Goal: Task Accomplishment & Management: Manage account settings

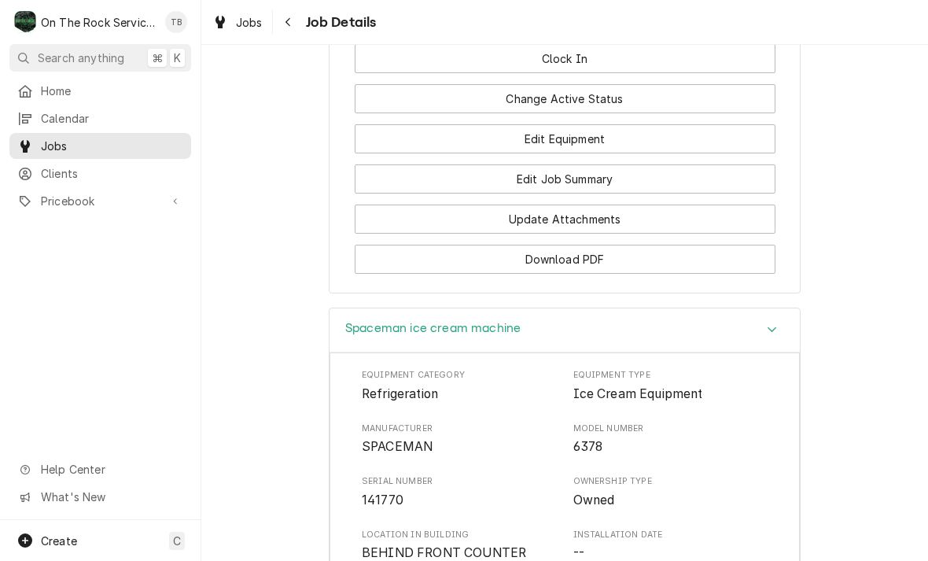
scroll to position [1776, 0]
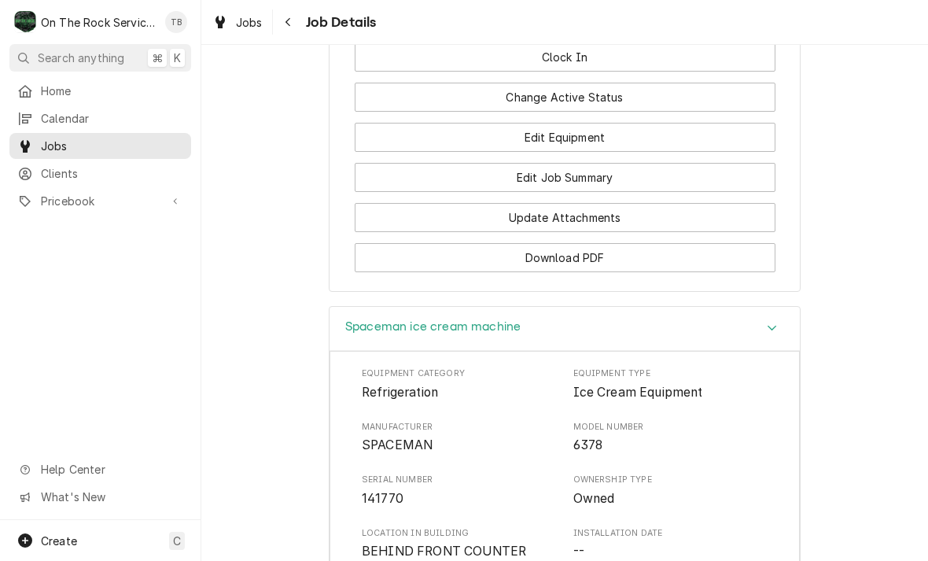
click at [562, 163] on button "Edit Job Summary" at bounding box center [565, 177] width 421 height 29
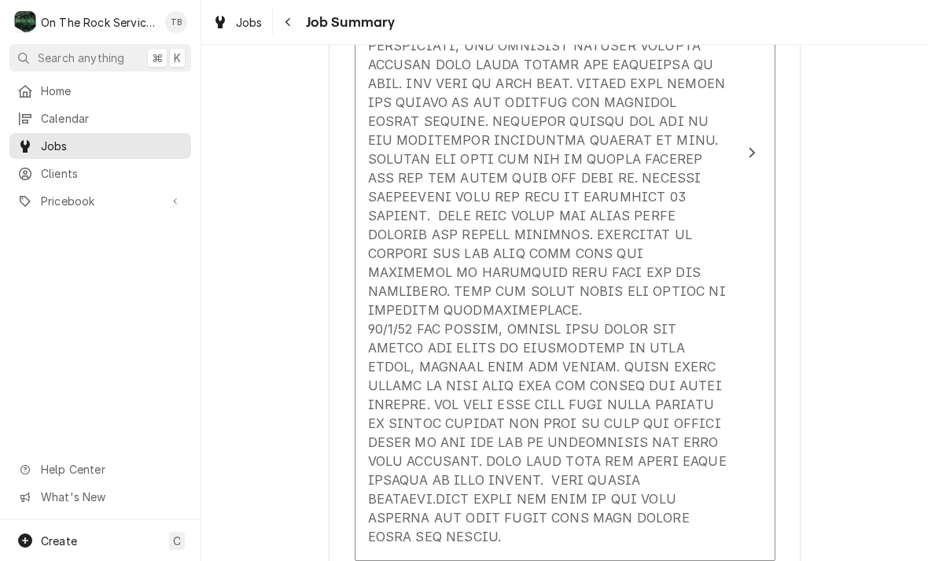
scroll to position [725, 0]
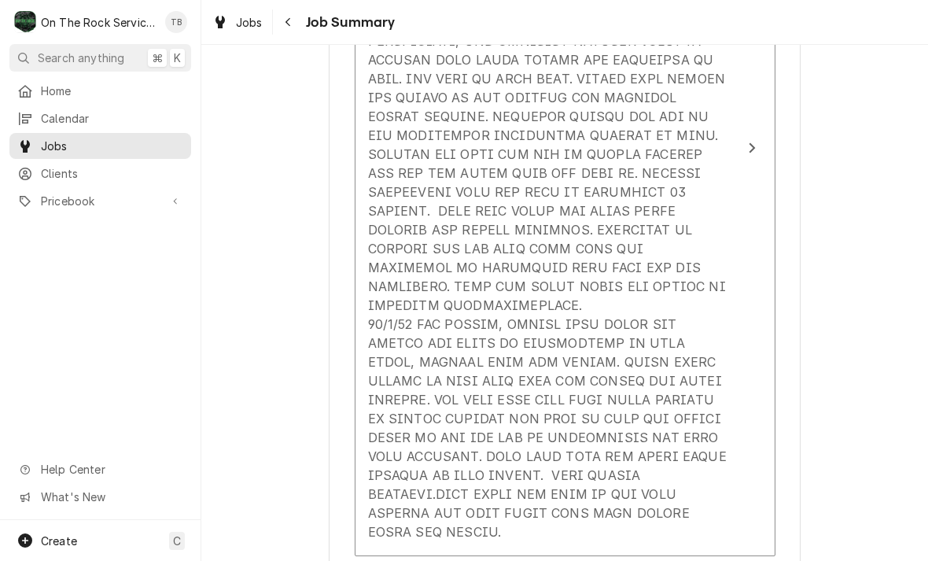
click at [679, 488] on div "Service Summary" at bounding box center [548, 221] width 361 height 653
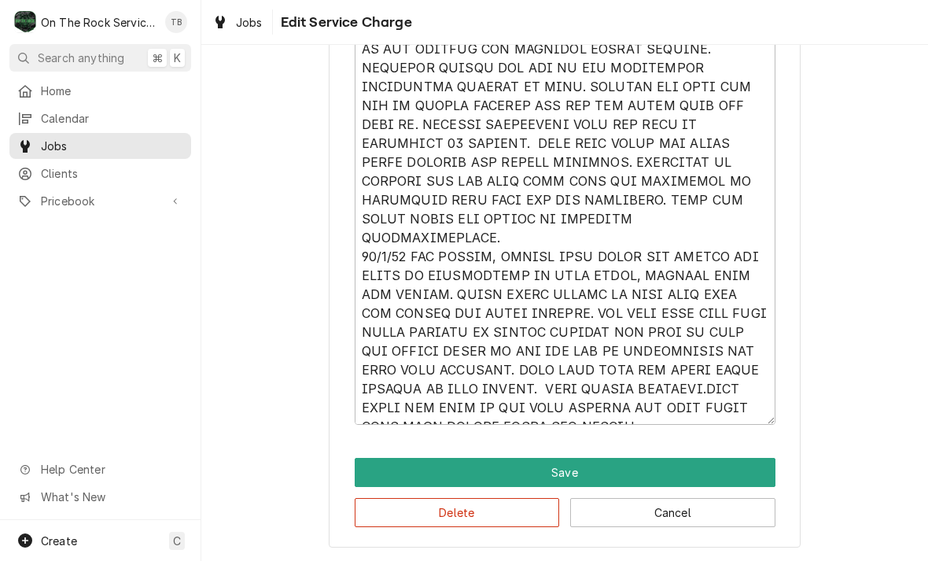
scroll to position [711, 0]
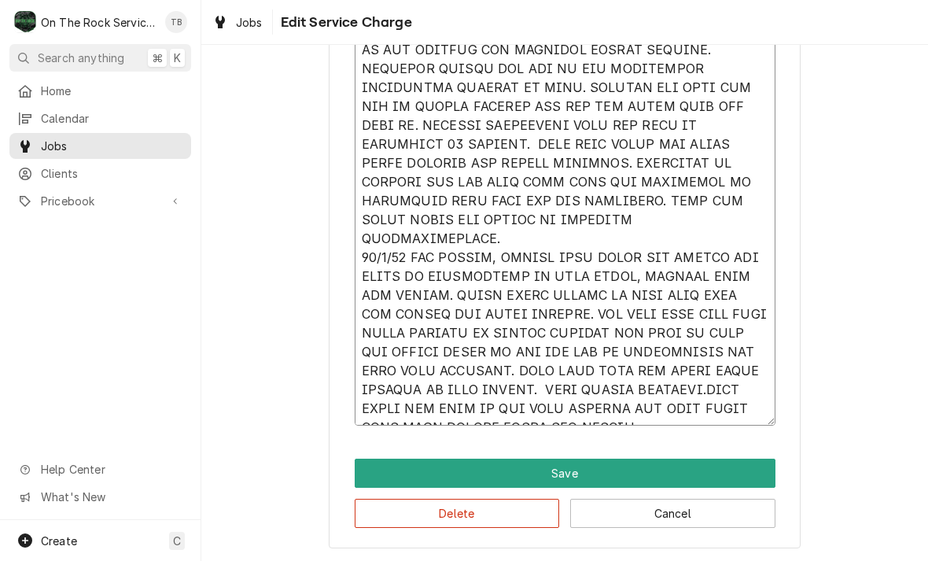
click at [647, 411] on textarea "Service Summary" at bounding box center [565, 154] width 421 height 544
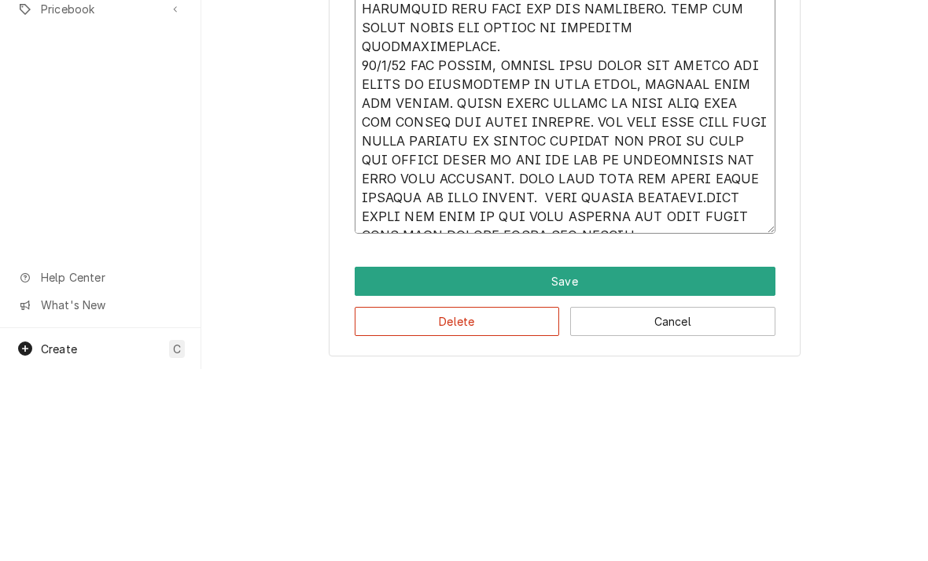
click at [463, 149] on textarea "Service Summary" at bounding box center [565, 154] width 421 height 544
click at [456, 143] on textarea "Service Summary" at bounding box center [565, 154] width 421 height 544
type textarea "x"
type textarea "10/3/25 TMB PROVIDE SERVICE PARTS AND LABOR TO DETERMINE THAT UPON ARRIVAL AFTE…"
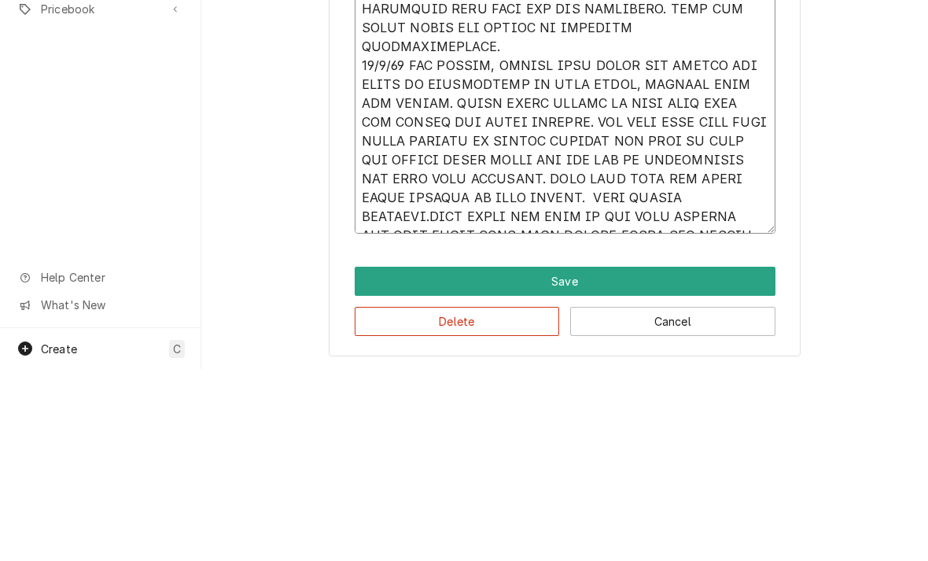
type textarea "x"
type textarea "10/3/25 TMB PROVIDE SERVICE PARTS AND LABOR TO DETERMINE THAT UPON ARRIVAL AFTE…"
click at [454, 152] on textarea "Service Summary" at bounding box center [565, 154] width 421 height 544
click at [454, 146] on textarea "Service Summary" at bounding box center [565, 154] width 421 height 544
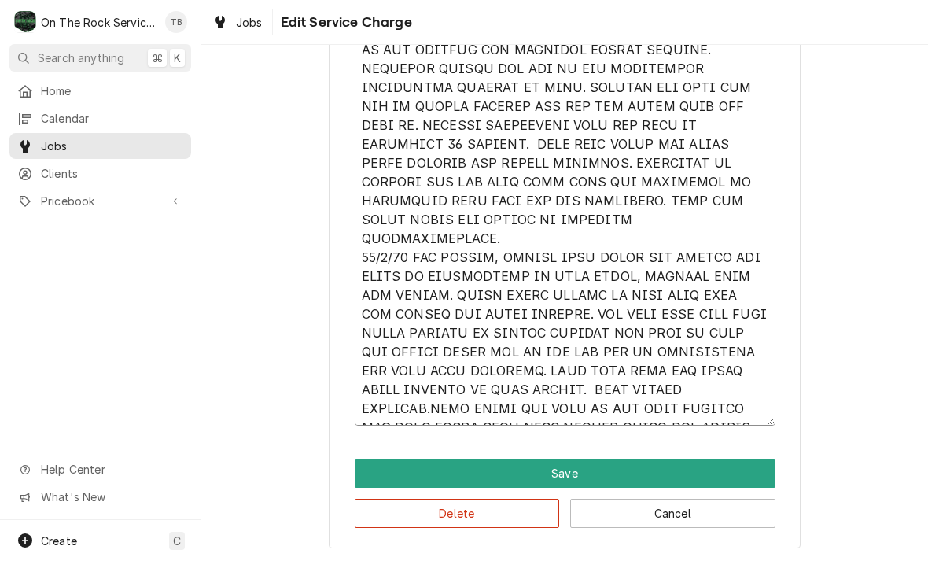
type textarea "x"
type textarea "10/3/25 TMB PROVIDE SERVICE PARTS AND LABOR TO DETERMINE THAT UPON ARRIVAL AFTE…"
type textarea "x"
type textarea "10/3/25 TMB PROVIDE SERVICE PARTS AND LABOR TO DETERMINE THAT UPON ARRIVAL AFTE…"
type textarea "x"
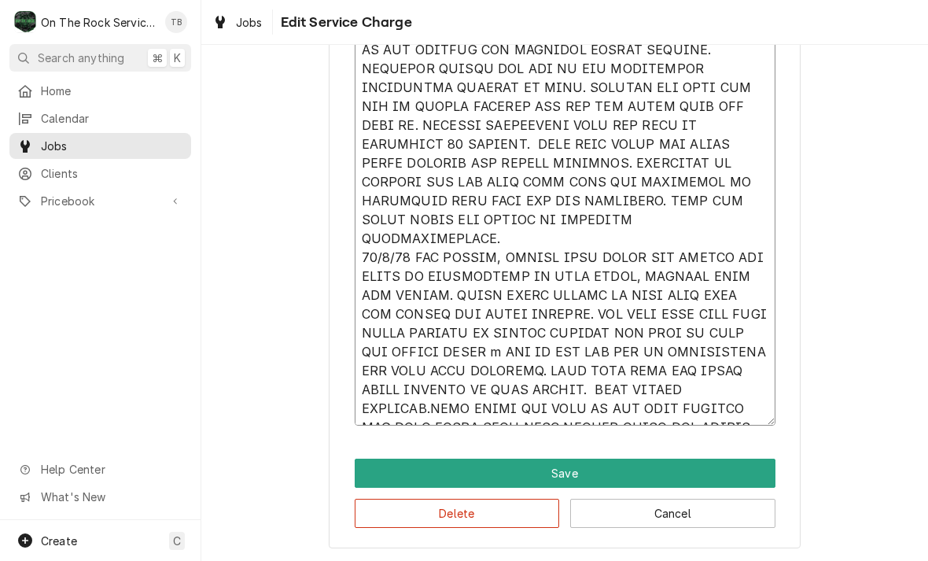
type textarea "10/3/25 TMB PROVIDE SERVICE PARTS AND LABOR TO DETERMINE THAT UPON ARRIVAL AFTE…"
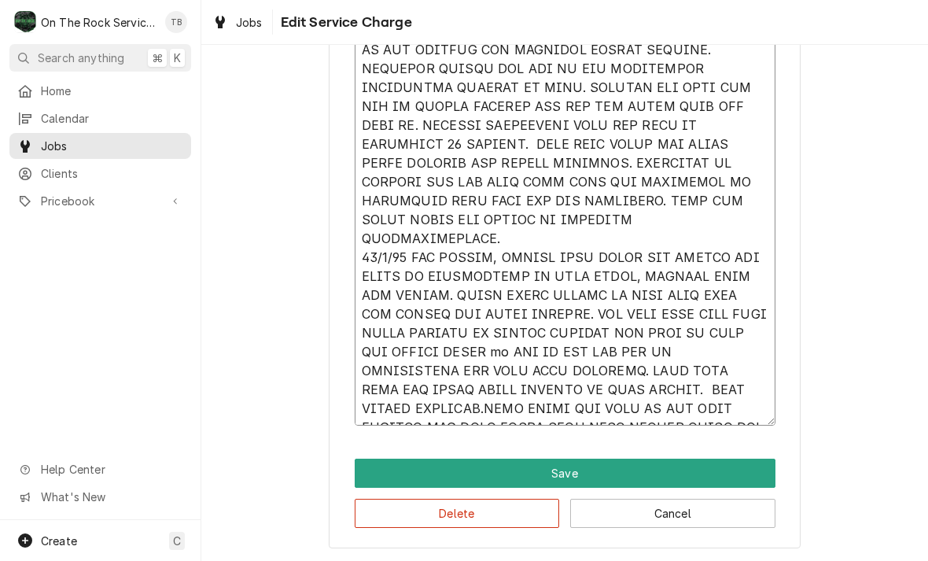
type textarea "x"
type textarea "10/3/25 TMB PROVIDE SERVICE PARTS AND LABOR TO DETERMINE THAT UPON ARRIVAL AFTE…"
type textarea "x"
type textarea "10/3/25 TMB PROVIDE SERVICE PARTS AND LABOR TO DETERMINE THAT UPON ARRIVAL AFTE…"
type textarea "x"
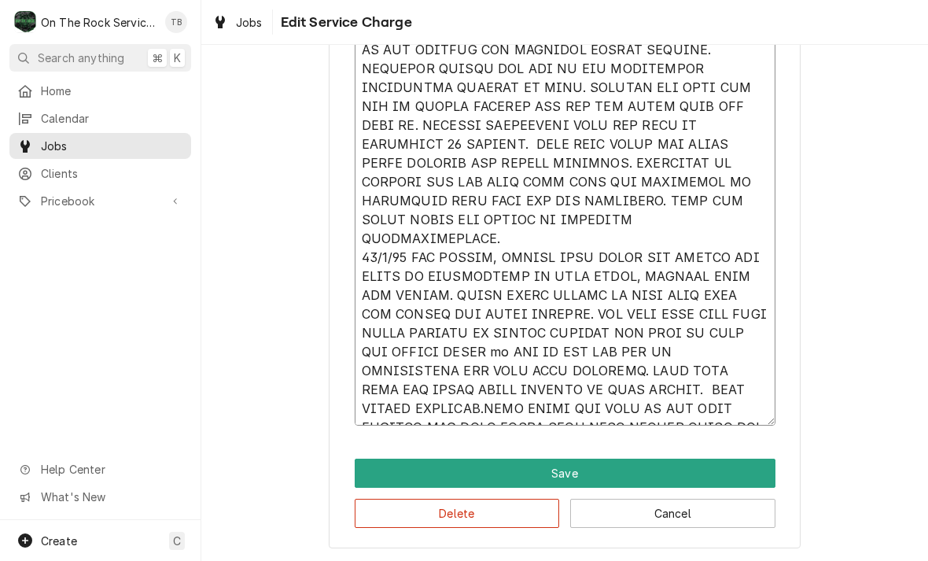
type textarea "10/3/25 TMB PROVIDE SERVICE PARTS AND LABOR TO DETERMINE THAT UPON ARRIVAL AFTE…"
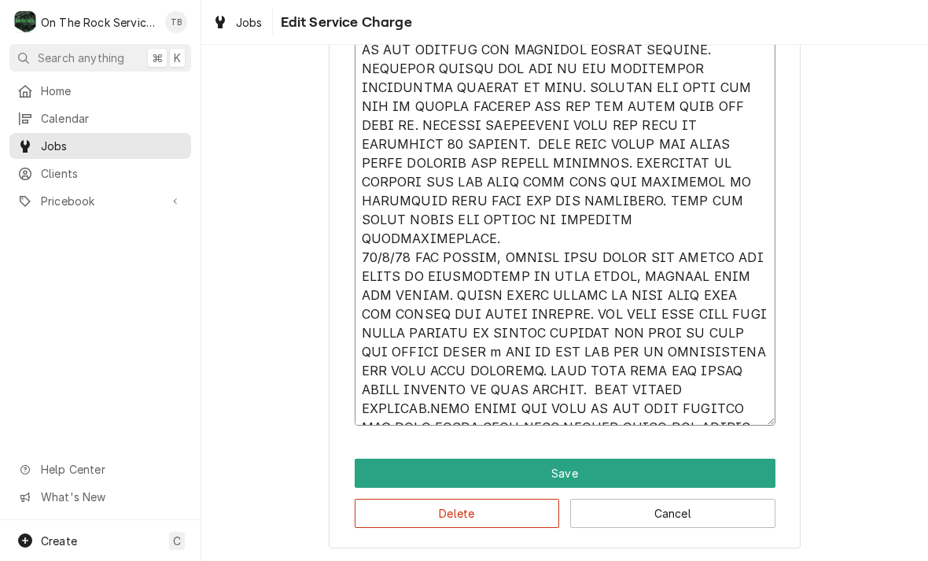
type textarea "x"
type textarea "10/3/25 TMB PROVIDE SERVICE PARTS AND LABOR TO DETERMINE THAT UPON ARRIVAL AFTE…"
type textarea "x"
type textarea "10/3/25 TMB PROVIDE SERVICE PARTS AND LABOR TO DETERMINE THAT UPON ARRIVAL AFTE…"
type textarea "x"
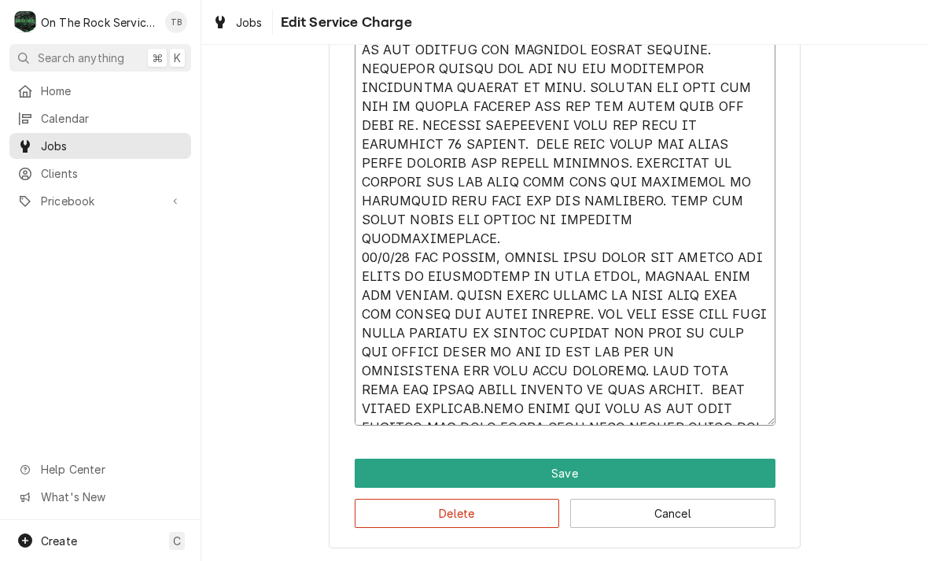
type textarea "10/3/25 TMB PROVIDE SERVICE PARTS AND LABOR TO DETERMINE THAT UPON ARRIVAL AFTE…"
type textarea "x"
type textarea "10/3/25 TMB PROVIDE SERVICE PARTS AND LABOR TO DETERMINE THAT UPON ARRIVAL AFTE…"
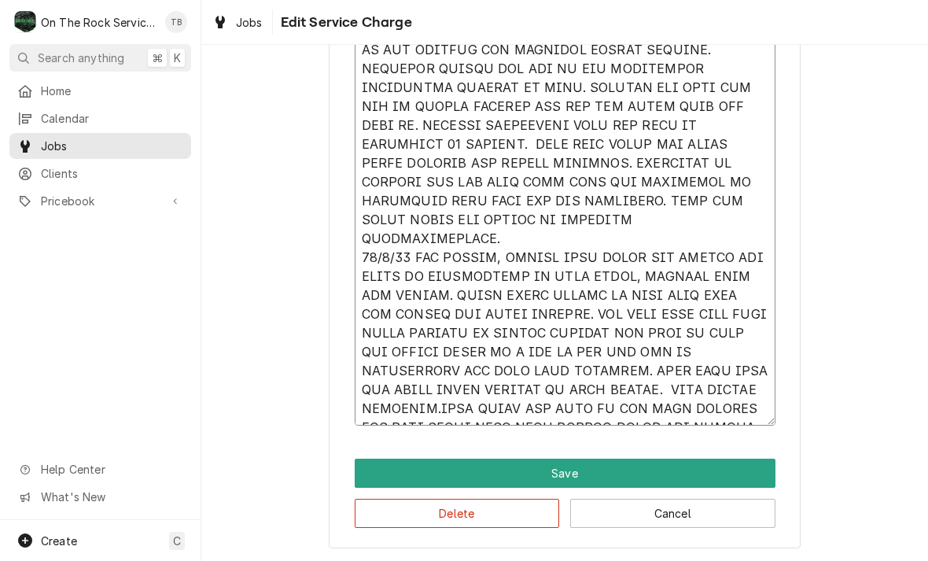
type textarea "x"
type textarea "10/3/25 TMB PROVIDE SERVICE PARTS AND LABOR TO DETERMINE THAT UPON ARRIVAL AFTE…"
type textarea "x"
type textarea "10/3/25 TMB PROVIDE SERVICE PARTS AND LABOR TO DETERMINE THAT UPON ARRIVAL AFTE…"
type textarea "x"
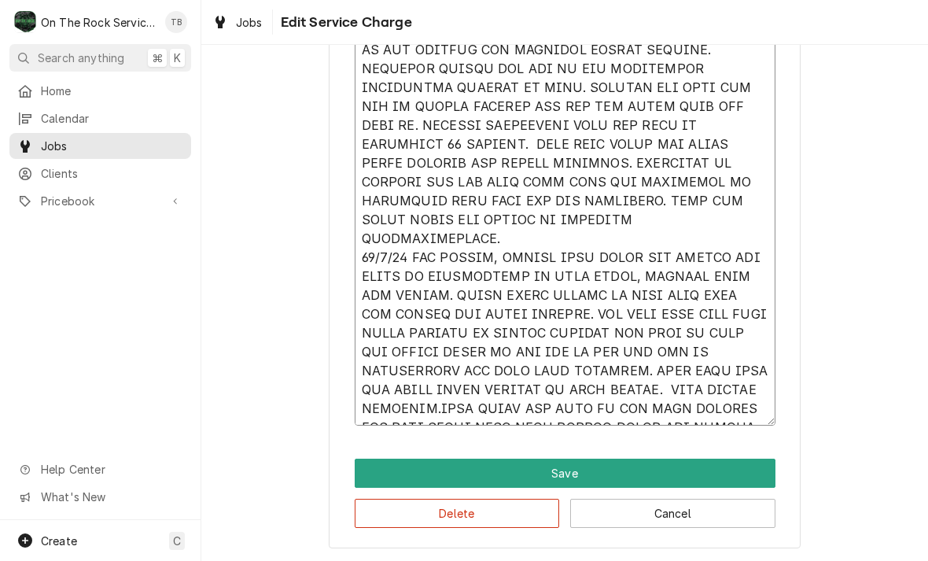
type textarea "10/3/25 TMB PROVIDE SERVICE PARTS AND LABOR TO DETERMINE THAT UPON ARRIVAL AFTE…"
type textarea "x"
type textarea "10/3/25 TMB PROVIDE SERVICE PARTS AND LABOR TO DETERMINE THAT UPON ARRIVAL AFTE…"
type textarea "x"
type textarea "10/3/25 TMB PROVIDE SERVICE PARTS AND LABOR TO DETERMINE THAT UPON ARRIVAL AFTE…"
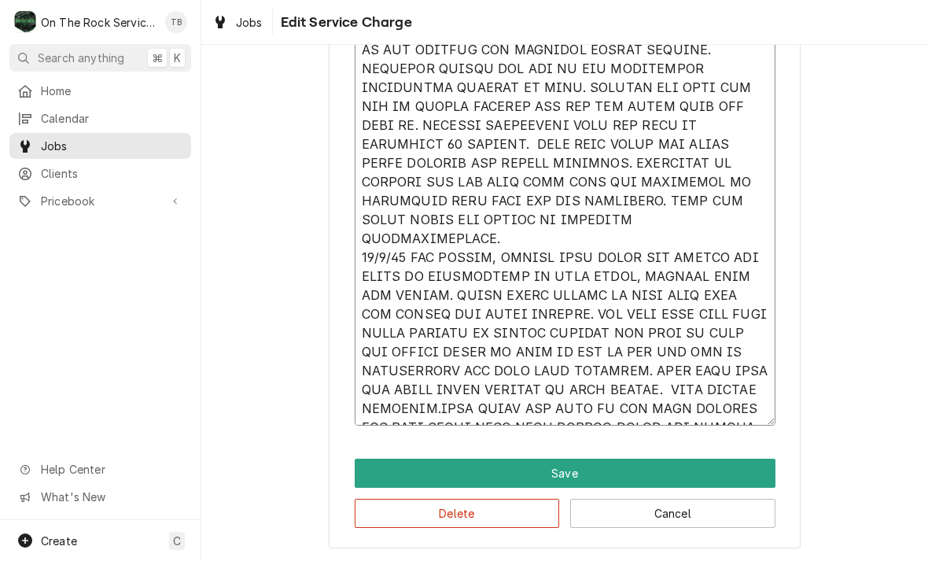
type textarea "x"
type textarea "10/3/25 TMB PROVIDE SERVICE PARTS AND LABOR TO DETERMINE THAT UPON ARRIVAL AFTE…"
type textarea "x"
type textarea "10/3/25 TMB PROVIDE SERVICE PARTS AND LABOR TO DETERMINE THAT UPON ARRIVAL AFTE…"
type textarea "x"
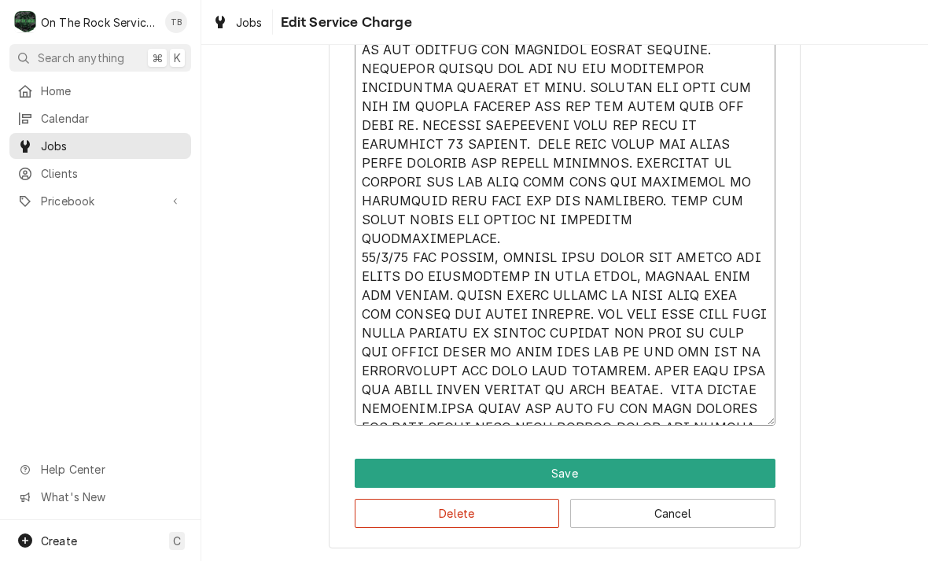
type textarea "10/3/25 TMB PROVIDE SERVICE PARTS AND LABOR TO DETERMINE THAT UPON ARRIVAL AFTE…"
type textarea "x"
type textarea "10/3/25 TMB PROVIDE SERVICE PARTS AND LABOR TO DETERMINE THAT UPON ARRIVAL AFTE…"
type textarea "x"
type textarea "10/3/25 TMB PROVIDE SERVICE PARTS AND LABOR TO DETERMINE THAT UPON ARRIVAL AFTE…"
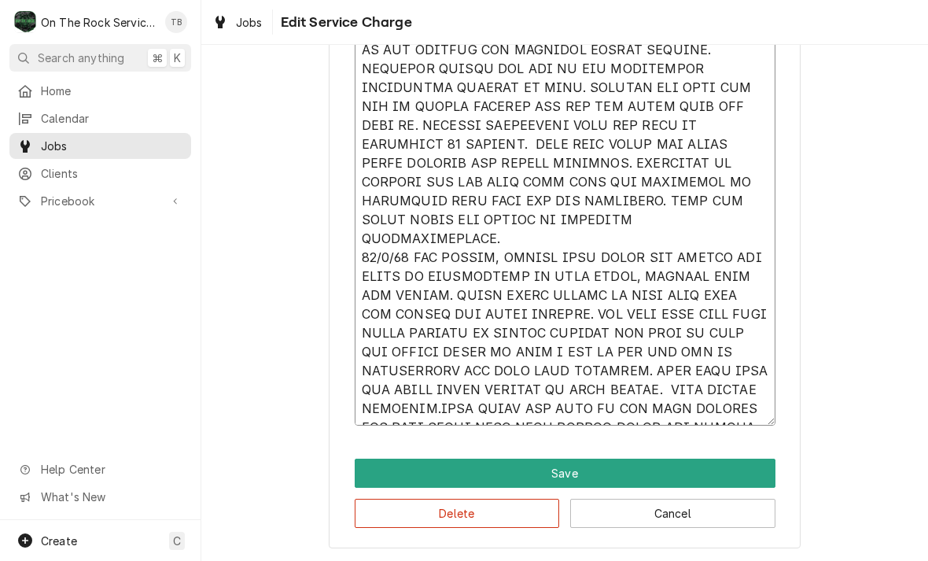
type textarea "x"
type textarea "10/3/25 TMB PROVIDE SERVICE PARTS AND LABOR TO DETERMINE THAT UPON ARRIVAL AFTE…"
type textarea "x"
type textarea "10/3/25 TMB PROVIDE SERVICE PARTS AND LABOR TO DETERMINE THAT UPON ARRIVAL AFTE…"
type textarea "x"
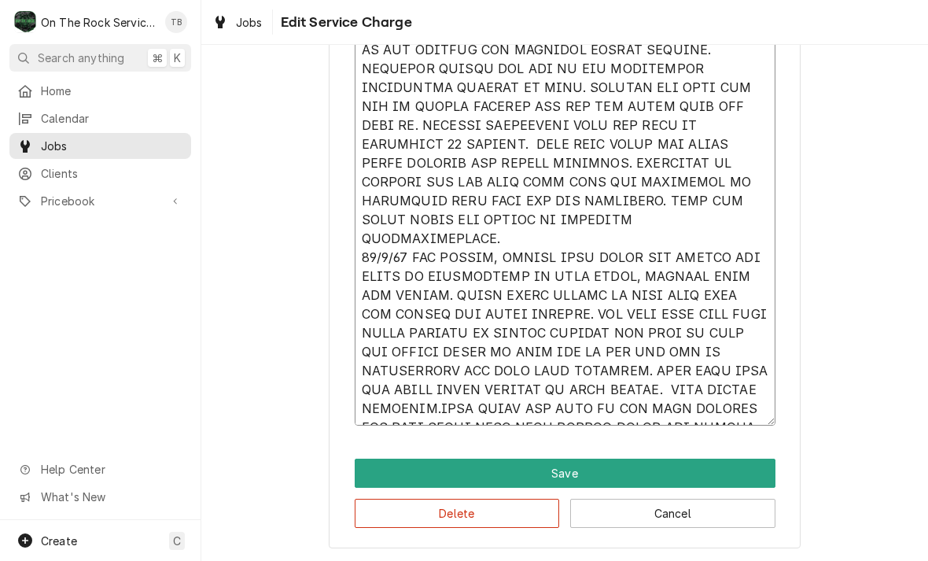
type textarea "10/3/25 TMB PROVIDE SERVICE PARTS AND LABOR TO DETERMINE THAT UPON ARRIVAL AFTE…"
type textarea "x"
type textarea "10/3/25 TMB PROVIDE SERVICE PARTS AND LABOR TO DETERMINE THAT UPON ARRIVAL AFTE…"
type textarea "x"
type textarea "10/3/25 TMB PROVIDE SERVICE PARTS AND LABOR TO DETERMINE THAT UPON ARRIVAL AFTE…"
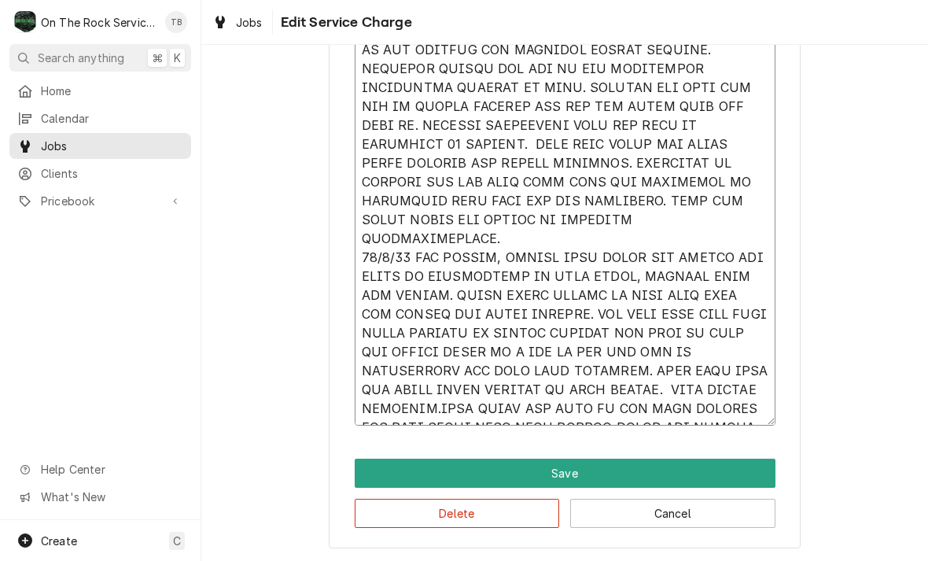
type textarea "x"
type textarea "10/3/25 TMB PROVIDE SERVICE PARTS AND LABOR TO DETERMINE THAT UPON ARRIVAL AFTE…"
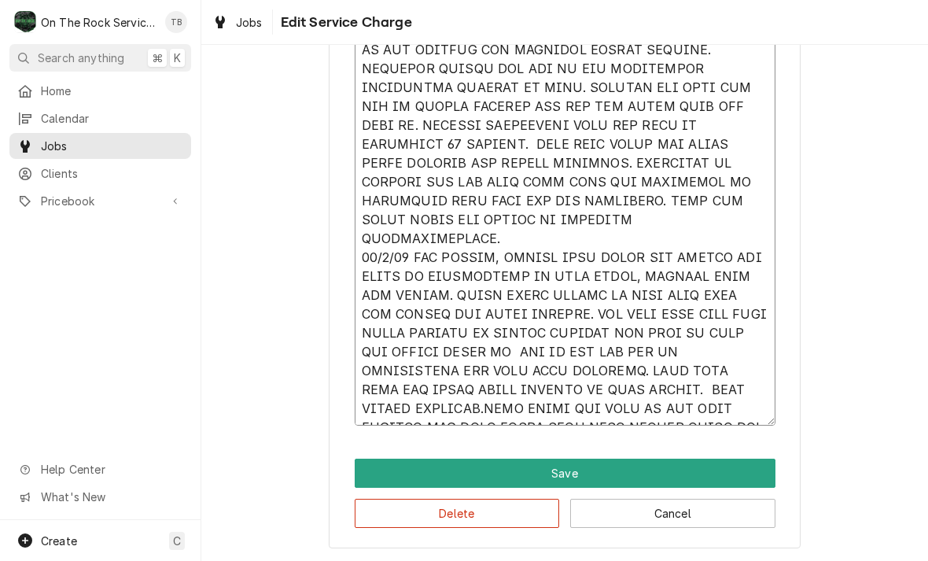
type textarea "x"
type textarea "10/3/25 TMB PROVIDE SERVICE PARTS AND LABOR TO DETERMINE THAT UPON ARRIVAL AFTE…"
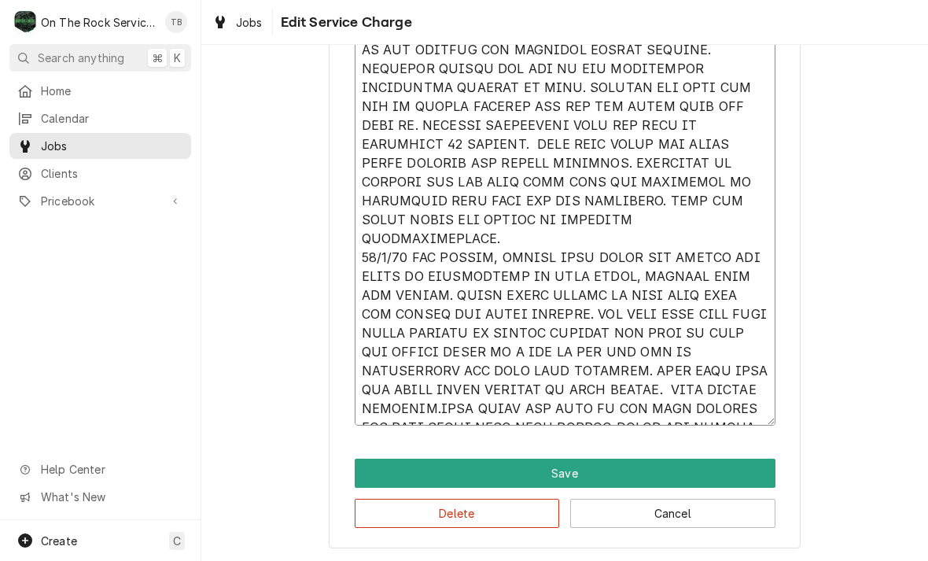
type textarea "x"
type textarea "10/3/25 TMB PROVIDE SERVICE PARTS AND LABOR TO DETERMINE THAT UPON ARRIVAL AFTE…"
type textarea "x"
type textarea "10/3/25 TMB PROVIDE SERVICE PARTS AND LABOR TO DETERMINE THAT UPON ARRIVAL AFTE…"
type textarea "x"
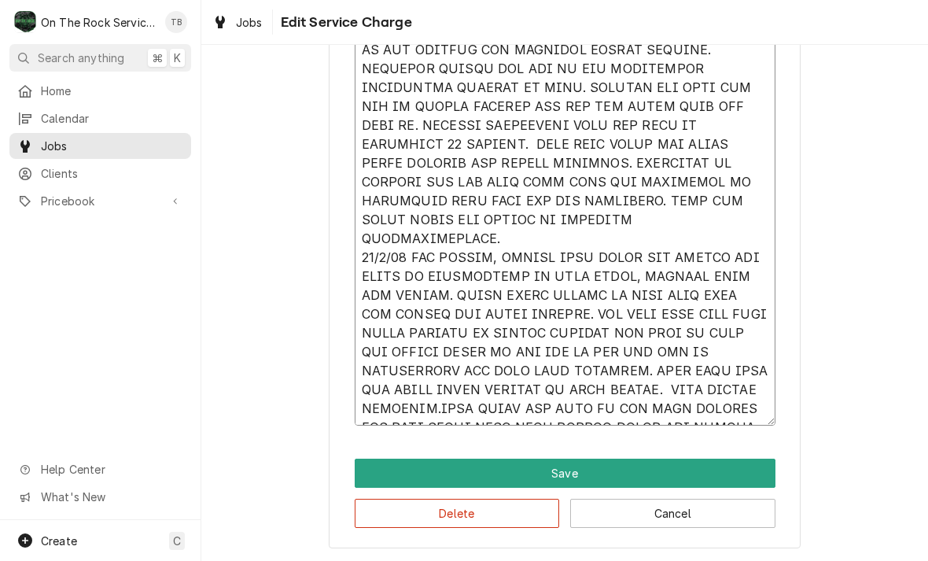
type textarea "10/3/25 TMB PROVIDE SERVICE PARTS AND LABOR TO DETERMINE THAT UPON ARRIVAL AFTE…"
type textarea "x"
type textarea "10/3/25 TMB PROVIDE SERVICE PARTS AND LABOR TO DETERMINE THAT UPON ARRIVAL AFTE…"
type textarea "x"
type textarea "10/3/25 TMB PROVIDE SERVICE PARTS AND LABOR TO DETERMINE THAT UPON ARRIVAL AFTE…"
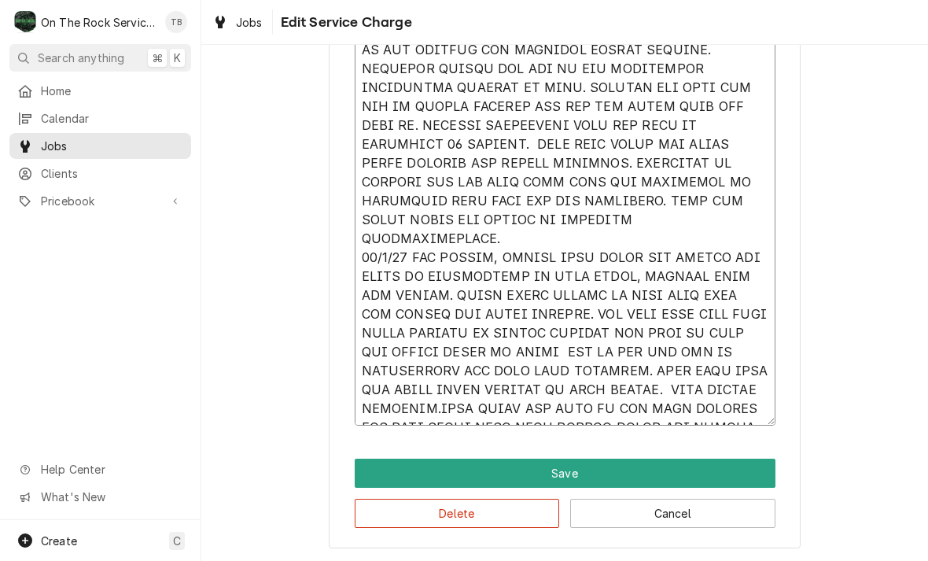
type textarea "x"
type textarea "10/3/25 TMB PROVIDE SERVICE PARTS AND LABOR TO DETERMINE THAT UPON ARRIVAL AFTE…"
type textarea "x"
type textarea "10/3/25 TMB PROVIDE SERVICE PARTS AND LABOR TO DETERMINE THAT UPON ARRIVAL AFTE…"
type textarea "x"
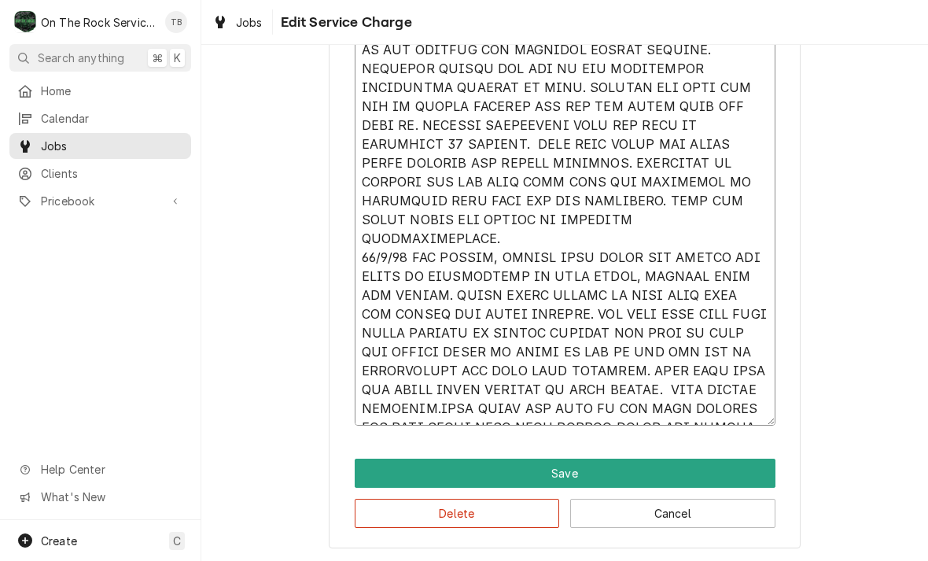
type textarea "10/3/25 TMB PROVIDE SERVICE PARTS AND LABOR TO DETERMINE THAT UPON ARRIVAL AFTE…"
type textarea "x"
type textarea "10/3/25 TMB PROVIDE SERVICE PARTS AND LABOR TO DETERMINE THAT UPON ARRIVAL AFTE…"
type textarea "x"
type textarea "10/3/25 TMB PROVIDE SERVICE PARTS AND LABOR TO DETERMINE THAT UPON ARRIVAL AFTE…"
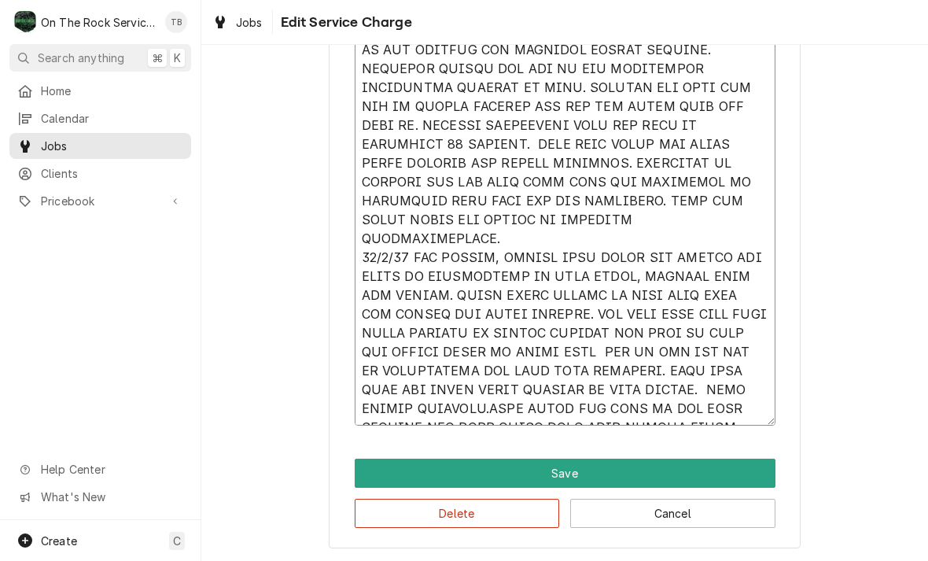
type textarea "x"
type textarea "10/3/25 TMB PROVIDE SERVICE PARTS AND LABOR TO DETERMINE THAT UPON ARRIVAL AFTE…"
type textarea "x"
type textarea "10/3/25 TMB PROVIDE SERVICE PARTS AND LABOR TO DETERMINE THAT UPON ARRIVAL AFTE…"
type textarea "x"
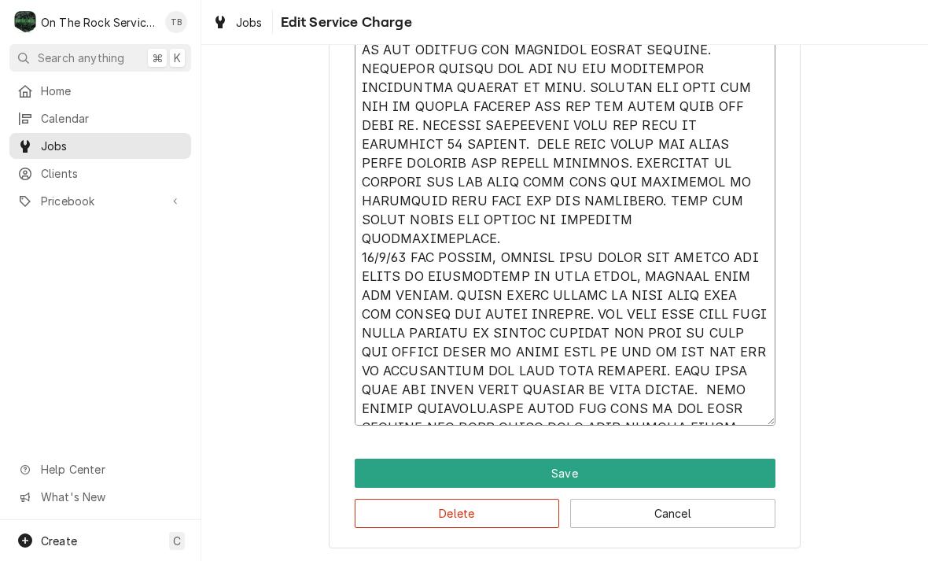
type textarea "10/3/25 TMB PROVIDE SERVICE PARTS AND LABOR TO DETERMINE THAT UPON ARRIVAL AFTE…"
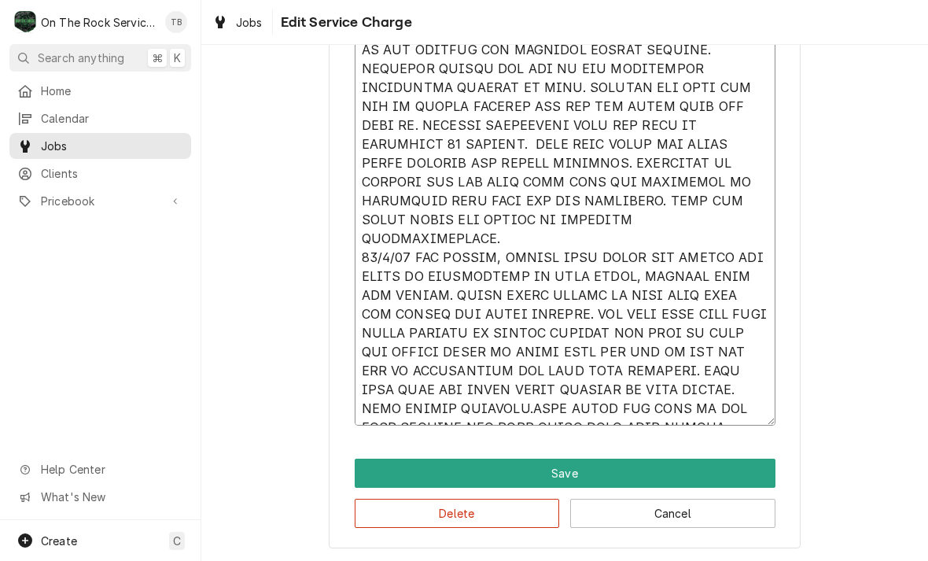
type textarea "x"
type textarea "10/3/25 TMB PROVIDE SERVICE PARTS AND LABOR TO DETERMINE THAT UPON ARRIVAL AFTE…"
type textarea "x"
type textarea "10/3/25 TMB PROVIDE SERVICE PARTS AND LABOR TO DETERMINE THAT UPON ARRIVAL AFTE…"
type textarea "x"
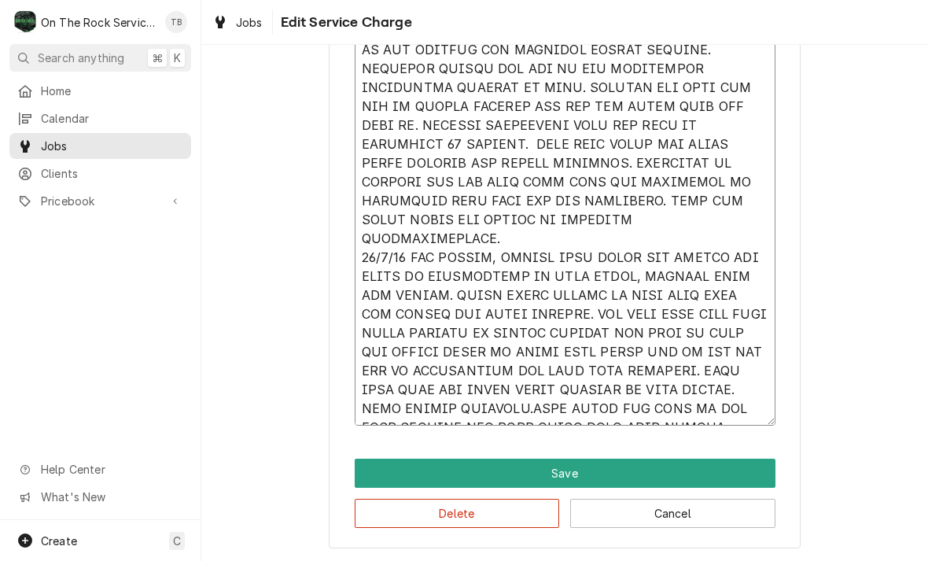
type textarea "10/3/25 TMB PROVIDE SERVICE PARTS AND LABOR TO DETERMINE THAT UPON ARRIVAL AFTE…"
type textarea "x"
type textarea "10/3/25 TMB PROVIDE SERVICE PARTS AND LABOR TO DETERMINE THAT UPON ARRIVAL AFTE…"
type textarea "x"
type textarea "10/3/25 TMB PROVIDE SERVICE PARTS AND LABOR TO DETERMINE THAT UPON ARRIVAL AFTE…"
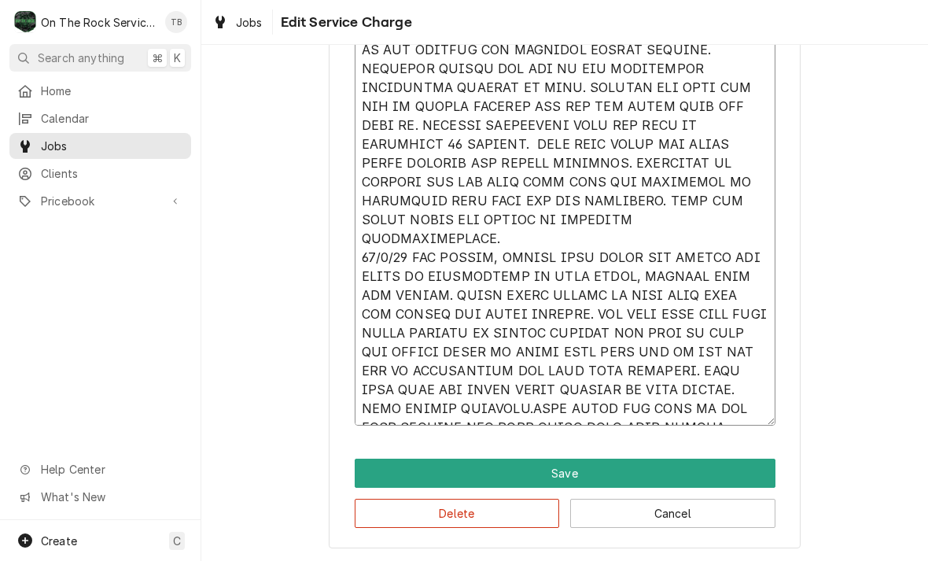
type textarea "x"
type textarea "10/3/25 TMB PROVIDE SERVICE PARTS AND LABOR TO DETERMINE THAT UPON ARRIVAL AFTE…"
type textarea "x"
type textarea "10/3/25 TMB PROVIDE SERVICE PARTS AND LABOR TO DETERMINE THAT UPON ARRIVAL AFTE…"
type textarea "x"
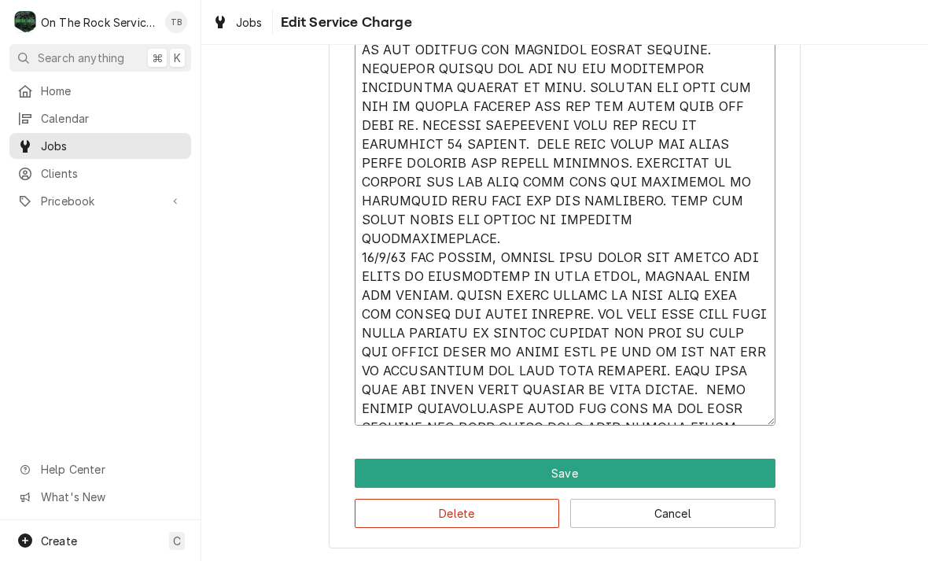
type textarea "10/3/25 TMB PROVIDE SERVICE PARTS AND LABOR TO DETERMINE THAT UPON ARRIVAL AFTE…"
type textarea "x"
type textarea "10/3/25 TMB PROVIDE SERVICE PARTS AND LABOR TO DETERMINE THAT UPON ARRIVAL AFTE…"
type textarea "x"
type textarea "10/3/25 TMB PROVIDE SERVICE PARTS AND LABOR TO DETERMINE THAT UPON ARRIVAL AFTE…"
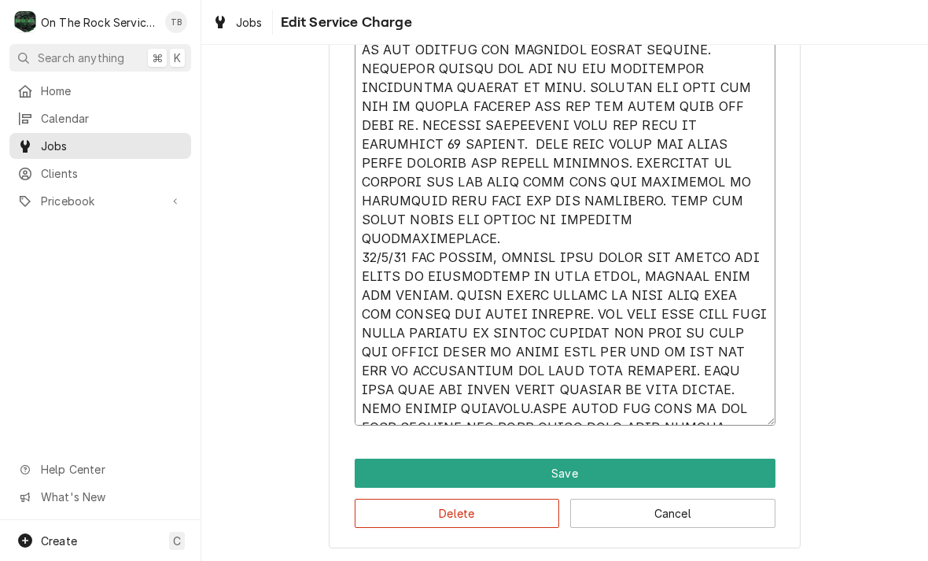
type textarea "x"
type textarea "10/3/25 TMB PROVIDE SERVICE PARTS AND LABOR TO DETERMINE THAT UPON ARRIVAL AFTE…"
type textarea "x"
type textarea "10/3/25 TMB PROVIDE SERVICE PARTS AND LABOR TO DETERMINE THAT UPON ARRIVAL AFTE…"
type textarea "x"
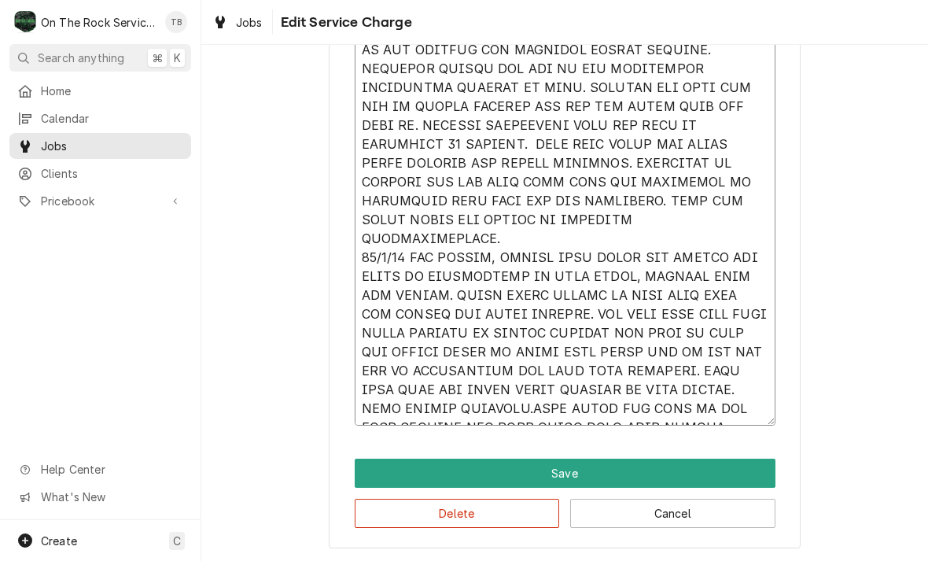
type textarea "10/3/25 TMB PROVIDE SERVICE PARTS AND LABOR TO DETERMINE THAT UPON ARRIVAL AFTE…"
type textarea "x"
type textarea "10/3/25 TMB PROVIDE SERVICE PARTS AND LABOR TO DETERMINE THAT UPON ARRIVAL AFTE…"
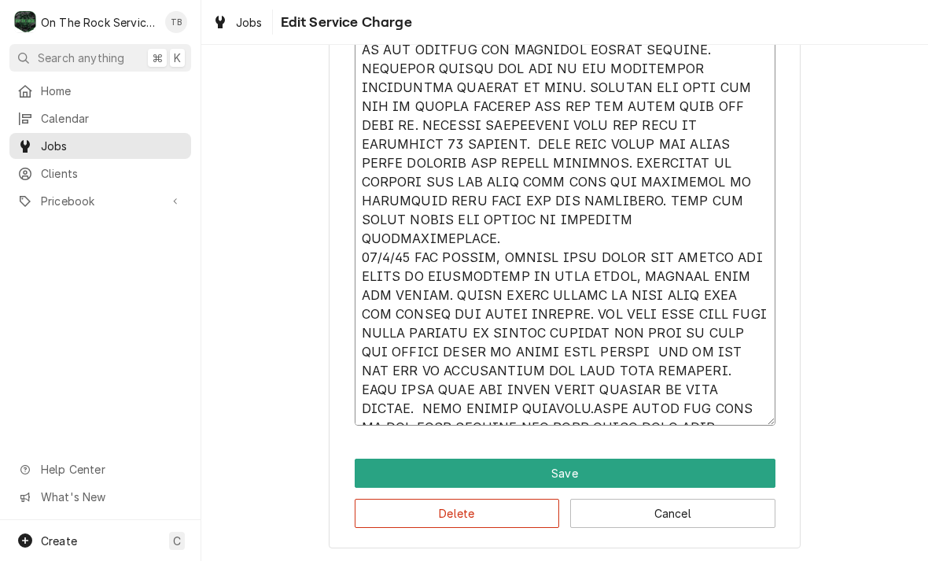
type textarea "x"
type textarea "10/3/25 TMB PROVIDE SERVICE PARTS AND LABOR TO DETERMINE THAT UPON ARRIVAL AFTE…"
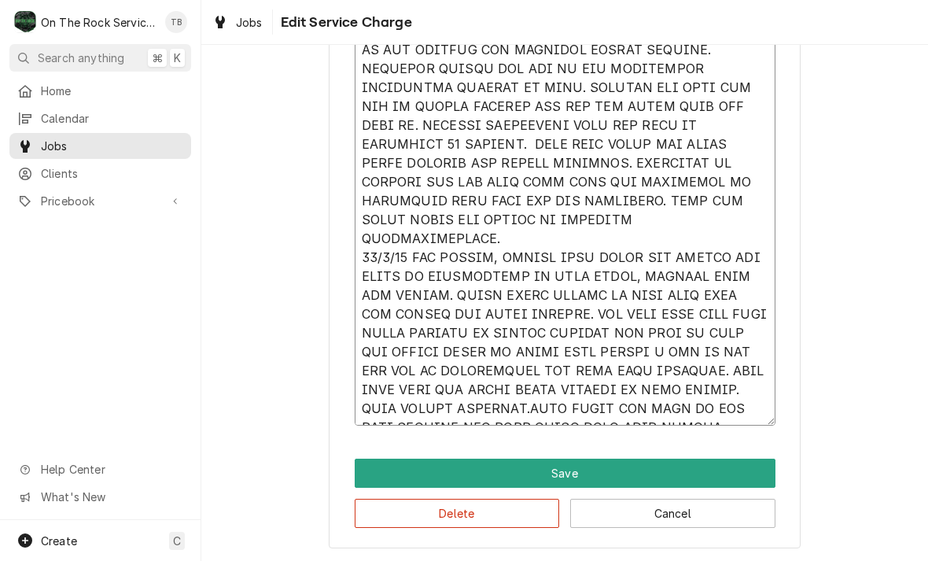
type textarea "x"
type textarea "10/3/25 TMB PROVIDE SERVICE PARTS AND LABOR TO DETERMINE THAT UPON ARRIVAL AFTE…"
type textarea "x"
type textarea "10/3/25 TMB PROVIDE SERVICE PARTS AND LABOR TO DETERMINE THAT UPON ARRIVAL AFTE…"
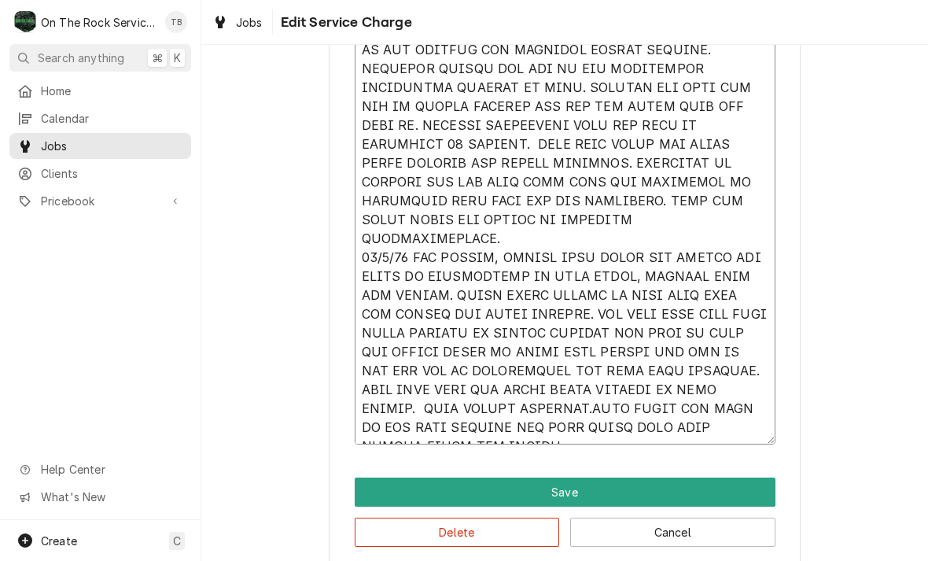
type textarea "x"
type textarea "10/3/25 TMB PROVIDE SERVICE PARTS AND LABOR TO DETERMINE THAT UPON ARRIVAL AFTE…"
type textarea "x"
type textarea "10/3/25 TMB PROVIDE SERVICE PARTS AND LABOR TO DETERMINE THAT UPON ARRIVAL AFTE…"
type textarea "x"
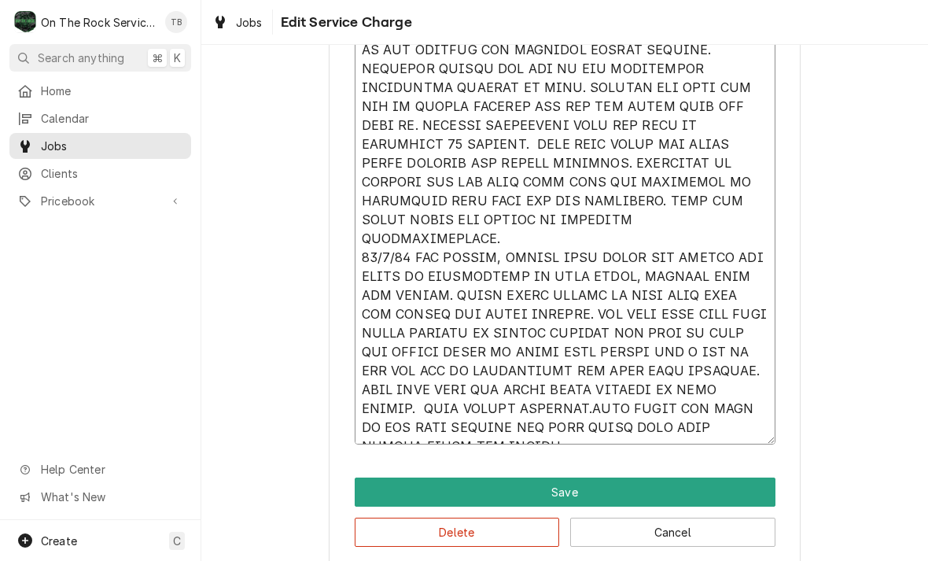
type textarea "10/3/25 TMB PROVIDE SERVICE PARTS AND LABOR TO DETERMINE THAT UPON ARRIVAL AFTE…"
type textarea "x"
type textarea "10/3/25 TMB PROVIDE SERVICE PARTS AND LABOR TO DETERMINE THAT UPON ARRIVAL AFTE…"
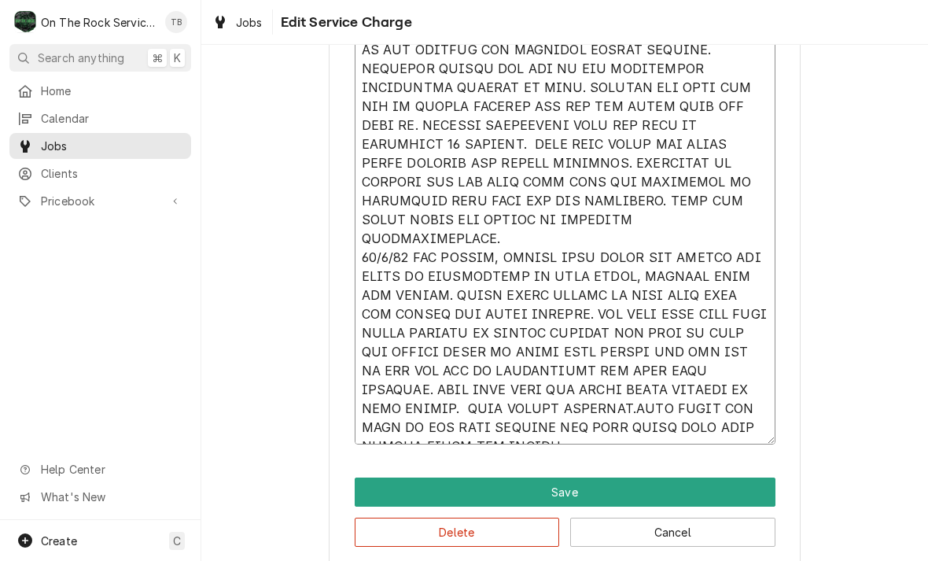
type textarea "x"
type textarea "10/3/25 TMB PROVIDE SERVICE PARTS AND LABOR TO DETERMINE THAT UPON ARRIVAL AFTE…"
type textarea "x"
type textarea "10/3/25 TMB PROVIDE SERVICE PARTS AND LABOR TO DETERMINE THAT UPON ARRIVAL AFTE…"
type textarea "x"
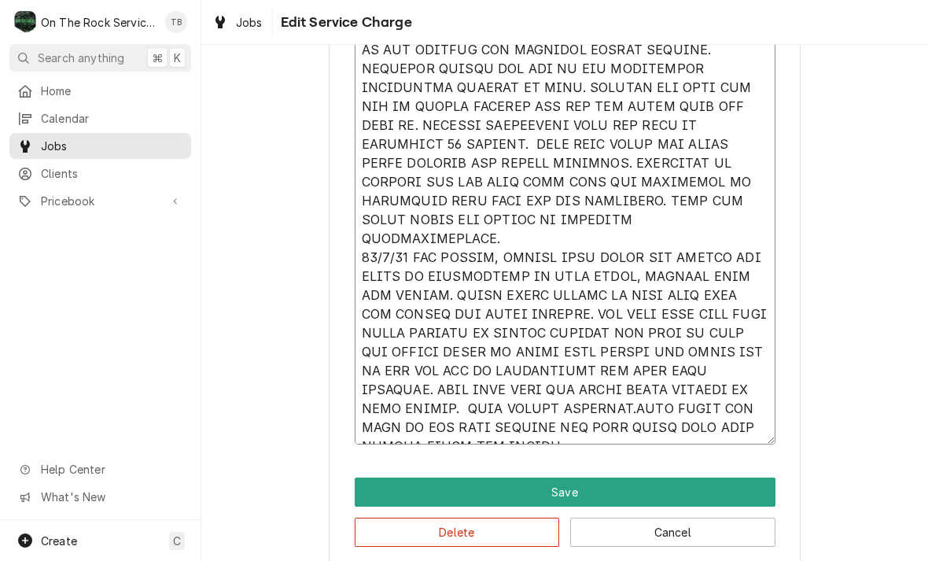
type textarea "10/3/25 TMB PROVIDE SERVICE PARTS AND LABOR TO DETERMINE THAT UPON ARRIVAL AFTE…"
type textarea "x"
type textarea "10/3/25 TMB PROVIDE SERVICE PARTS AND LABOR TO DETERMINE THAT UPON ARRIVAL AFTE…"
type textarea "x"
type textarea "10/3/25 TMB PROVIDE SERVICE PARTS AND LABOR TO DETERMINE THAT UPON ARRIVAL AFTE…"
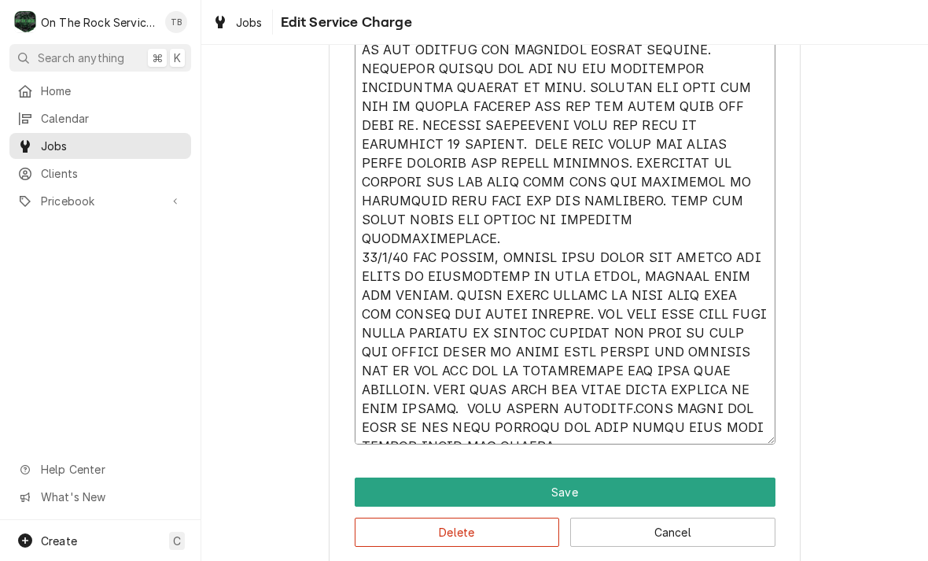
type textarea "x"
type textarea "10/3/25 TMB PROVIDE SERVICE PARTS AND LABOR TO DETERMINE THAT UPON ARRIVAL AFTE…"
type textarea "x"
type textarea "10/3/25 TMB PROVIDE SERVICE PARTS AND LABOR TO DETERMINE THAT UPON ARRIVAL AFTE…"
type textarea "x"
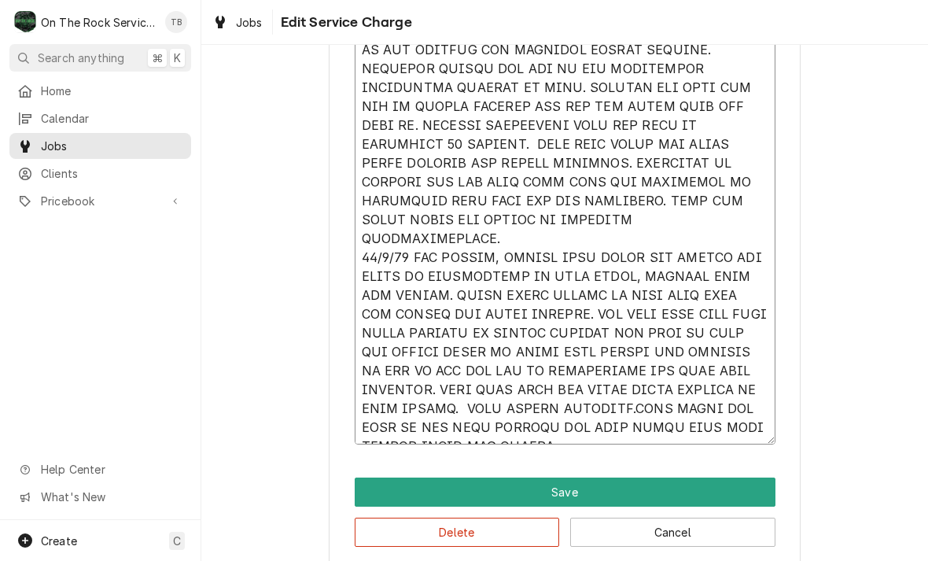
type textarea "10/3/25 TMB PROVIDE SERVICE PARTS AND LABOR TO DETERMINE THAT UPON ARRIVAL AFTE…"
type textarea "x"
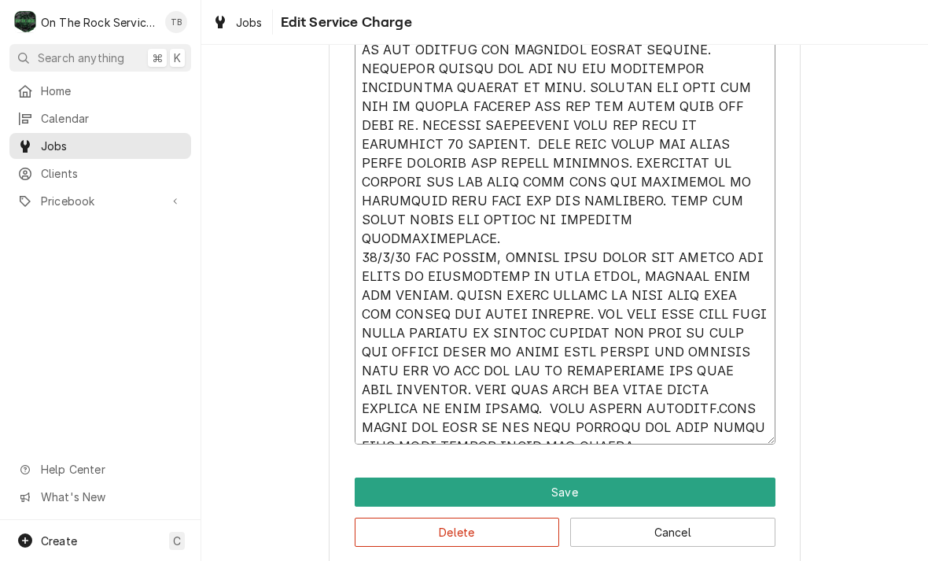
type textarea "10/3/25 TMB PROVIDE SERVICE PARTS AND LABOR TO DETERMINE THAT UPON ARRIVAL AFTE…"
type textarea "x"
type textarea "10/3/25 TMB PROVIDE SERVICE PARTS AND LABOR TO DETERMINE THAT UPON ARRIVAL AFTE…"
type textarea "x"
type textarea "10/3/25 TMB PROVIDE SERVICE PARTS AND LABOR TO DETERMINE THAT UPON ARRIVAL AFTE…"
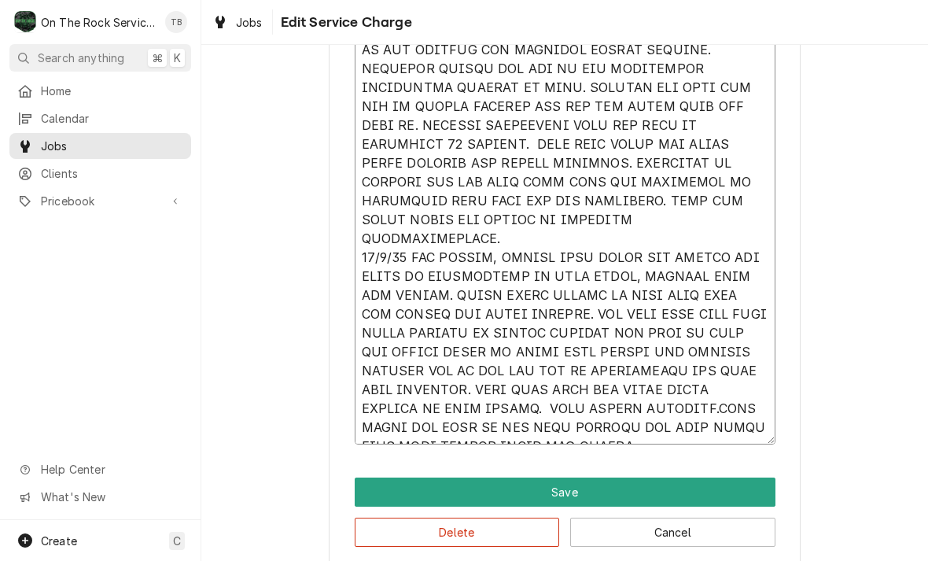
type textarea "x"
type textarea "10/3/25 TMB PROVIDE SERVICE PARTS AND LABOR TO DETERMINE THAT UPON ARRIVAL AFTE…"
type textarea "x"
type textarea "10/3/25 TMB PROVIDE SERVICE PARTS AND LABOR TO DETERMINE THAT UPON ARRIVAL AFTE…"
type textarea "x"
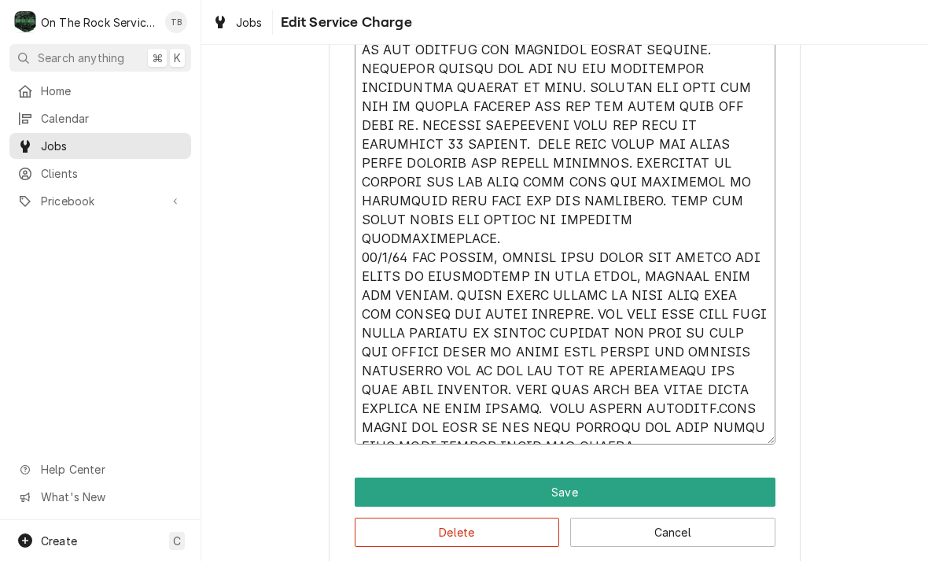
type textarea "10/3/25 TMB PROVIDE SERVICE PARTS AND LABOR TO DETERMINE THAT UPON ARRIVAL AFTE…"
type textarea "x"
type textarea "10/3/25 TMB PROVIDE SERVICE PARTS AND LABOR TO DETERMINE THAT UPON ARRIVAL AFTE…"
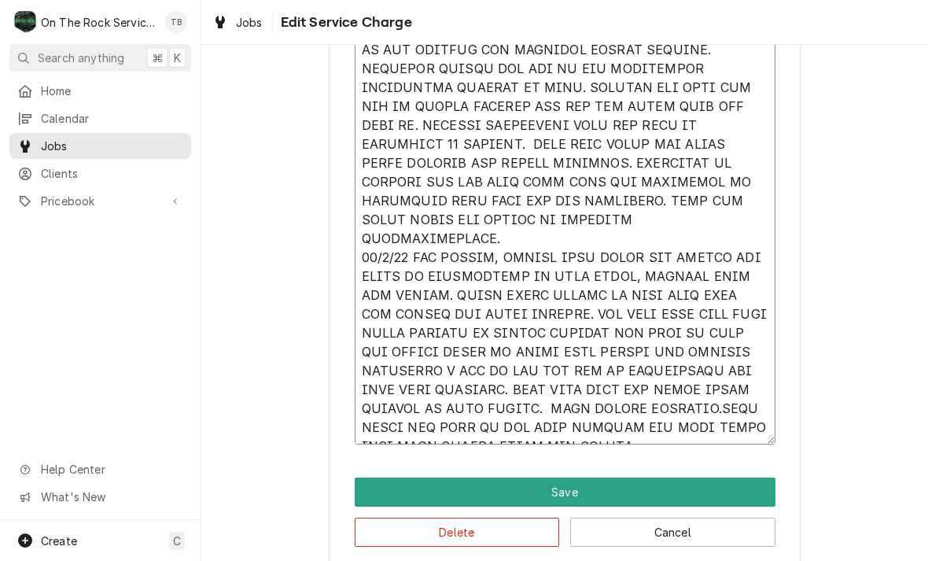
type textarea "x"
type textarea "10/3/25 TMB PROVIDE SERVICE PARTS AND LABOR TO DETERMINE THAT UPON ARRIVAL AFTE…"
type textarea "x"
type textarea "10/3/25 TMB PROVIDE SERVICE PARTS AND LABOR TO DETERMINE THAT UPON ARRIVAL AFTE…"
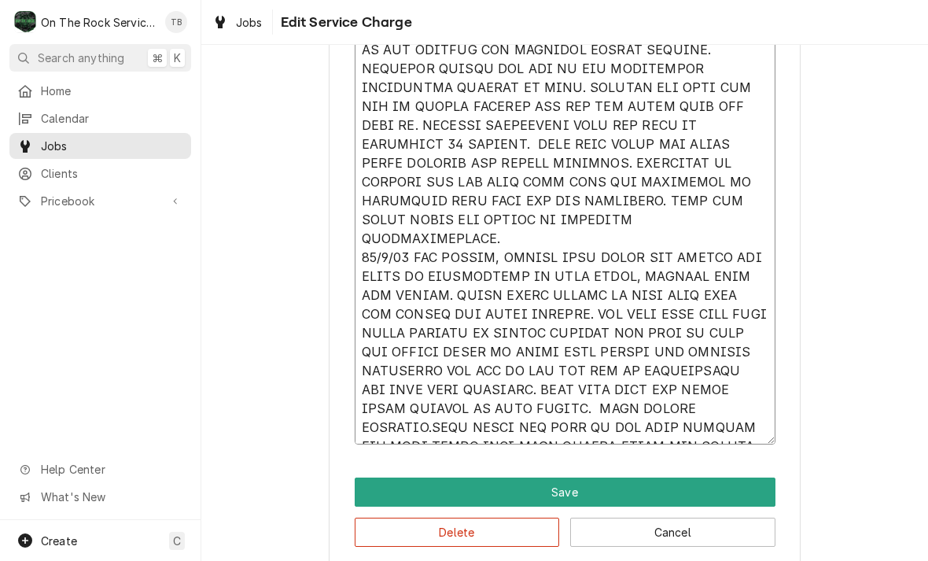
type textarea "x"
type textarea "10/3/25 TMB PROVIDE SERVICE PARTS AND LABOR TO DETERMINE THAT UPON ARRIVAL AFTE…"
type textarea "x"
type textarea "10/3/25 TMB PROVIDE SERVICE PARTS AND LABOR TO DETERMINE THAT UPON ARRIVAL AFTE…"
type textarea "x"
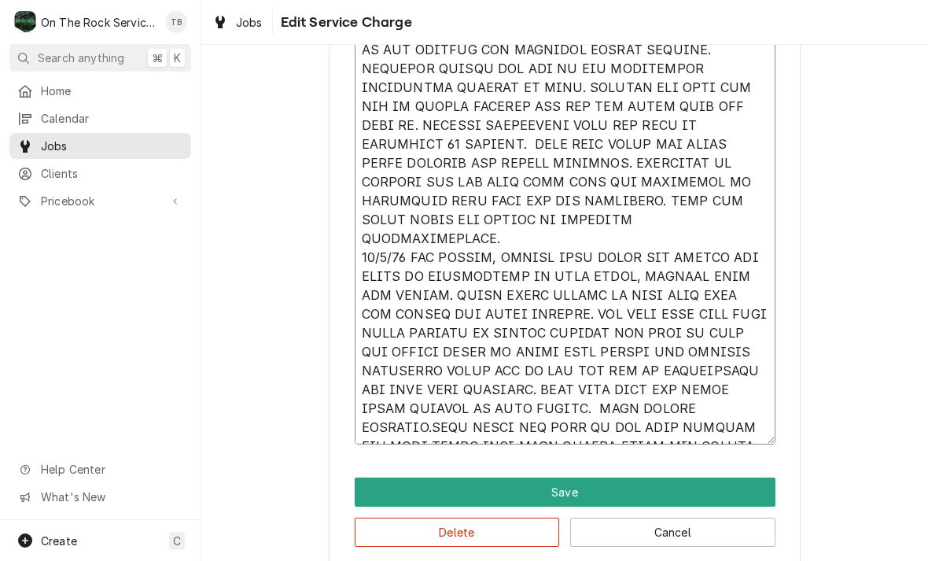
type textarea "10/3/25 TMB PROVIDE SERVICE PARTS AND LABOR TO DETERMINE THAT UPON ARRIVAL AFTE…"
type textarea "x"
type textarea "10/3/25 TMB PROVIDE SERVICE PARTS AND LABOR TO DETERMINE THAT UPON ARRIVAL AFTE…"
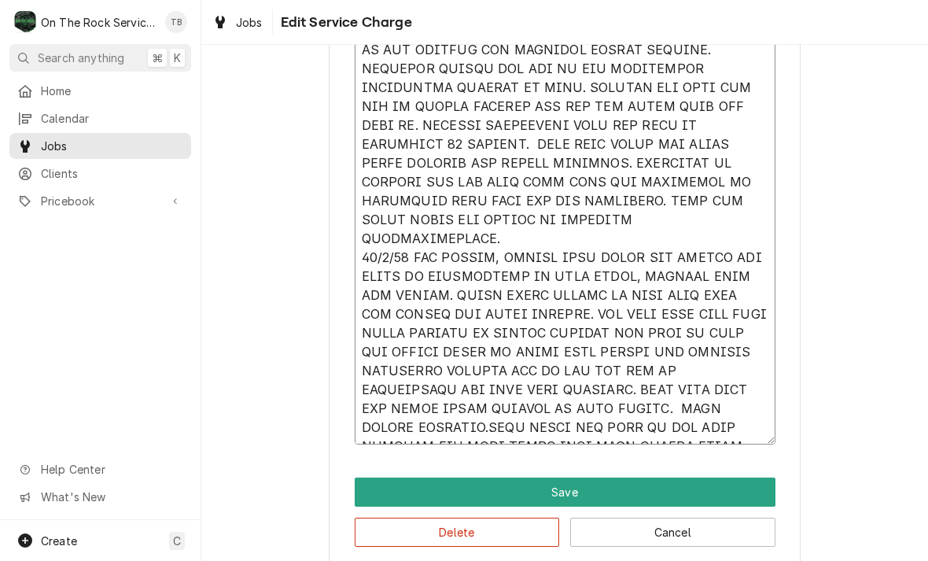
type textarea "x"
type textarea "10/3/25 TMB PROVIDE SERVICE PARTS AND LABOR TO DETERMINE THAT UPON ARRIVAL AFTE…"
type textarea "x"
type textarea "10/3/25 TMB PROVIDE SERVICE PARTS AND LABOR TO DETERMINE THAT UPON ARRIVAL AFTE…"
type textarea "x"
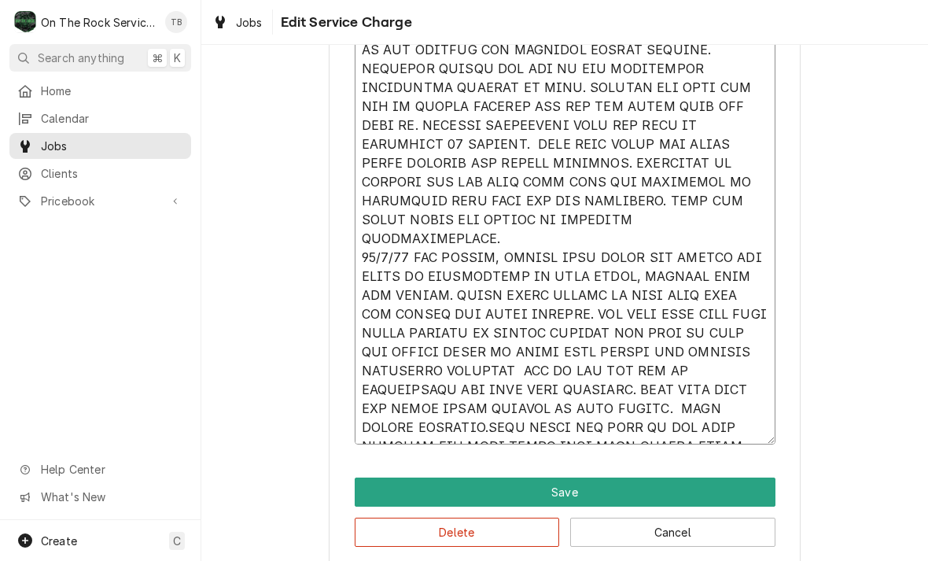
type textarea "10/3/25 TMB PROVIDE SERVICE PARTS AND LABOR TO DETERMINE THAT UPON ARRIVAL AFTE…"
type textarea "x"
type textarea "10/3/25 TMB PROVIDE SERVICE PARTS AND LABOR TO DETERMINE THAT UPON ARRIVAL AFTE…"
type textarea "x"
type textarea "10/3/25 TMB PROVIDE SERVICE PARTS AND LABOR TO DETERMINE THAT UPON ARRIVAL AFTE…"
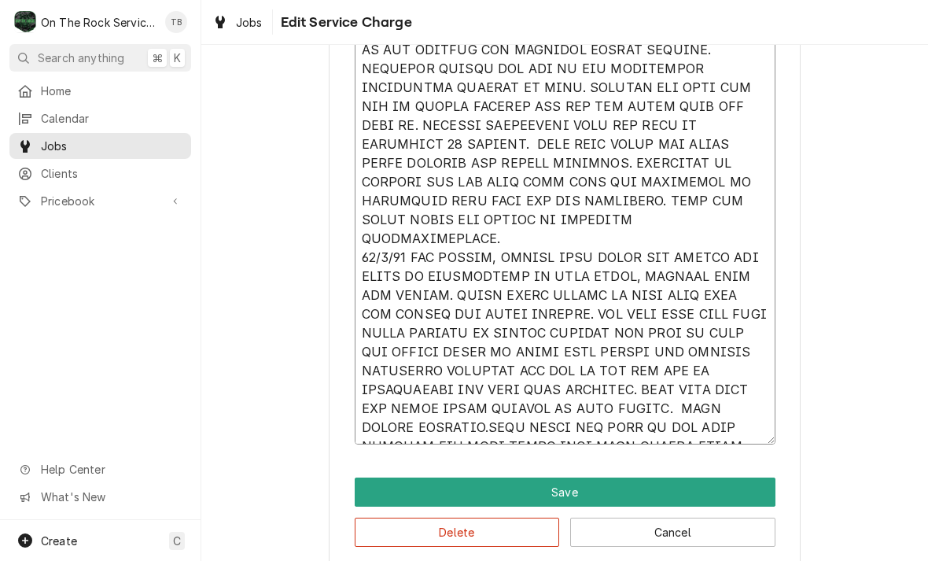
type textarea "x"
type textarea "10/3/25 TMB PROVIDE SERVICE PARTS AND LABOR TO DETERMINE THAT UPON ARRIVAL AFTE…"
type textarea "x"
type textarea "10/3/25 TMB PROVIDE SERVICE PARTS AND LABOR TO DETERMINE THAT UPON ARRIVAL AFTE…"
type textarea "x"
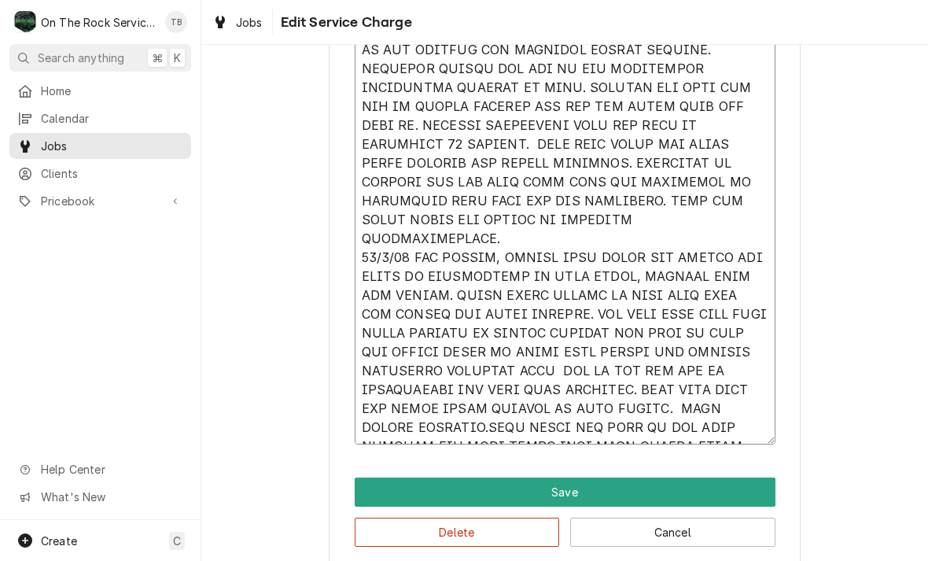
type textarea "10/3/25 TMB PROVIDE SERVICE PARTS AND LABOR TO DETERMINE THAT UPON ARRIVAL AFTE…"
type textarea "x"
type textarea "10/3/25 TMB PROVIDE SERVICE PARTS AND LABOR TO DETERMINE THAT UPON ARRIVAL AFTE…"
type textarea "x"
type textarea "10/3/25 TMB PROVIDE SERVICE PARTS AND LABOR TO DETERMINE THAT UPON ARRIVAL AFTE…"
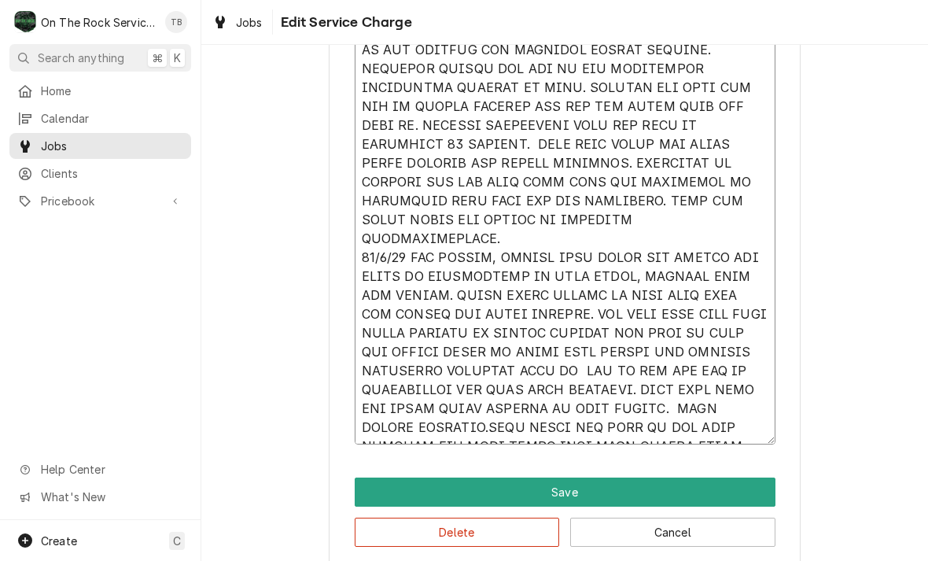
type textarea "x"
type textarea "10/3/25 TMB PROVIDE SERVICE PARTS AND LABOR TO DETERMINE THAT UPON ARRIVAL AFTE…"
type textarea "x"
type textarea "10/3/25 TMB PROVIDE SERVICE PARTS AND LABOR TO DETERMINE THAT UPON ARRIVAL AFTE…"
type textarea "x"
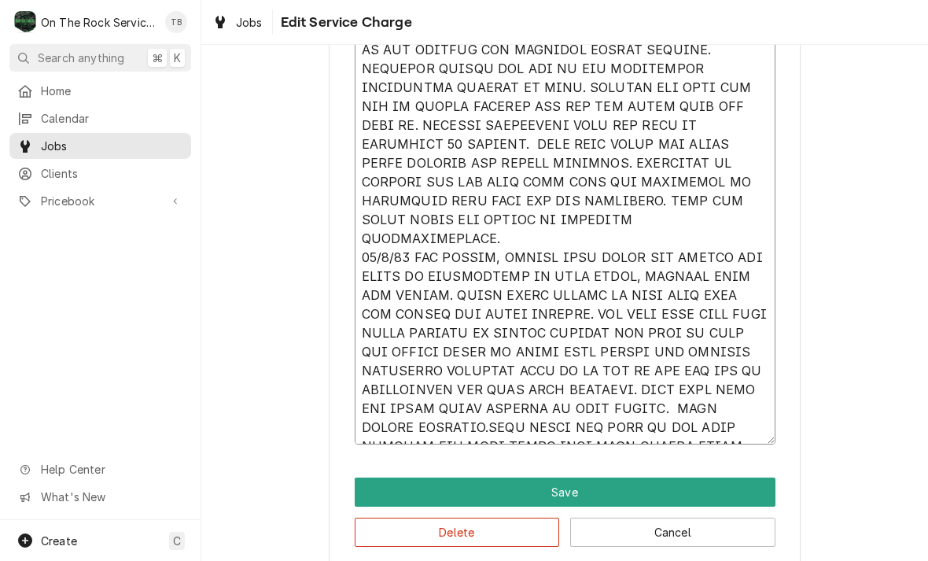
type textarea "10/3/25 TMB PROVIDE SERVICE PARTS AND LABOR TO DETERMINE THAT UPON ARRIVAL AFTE…"
type textarea "x"
type textarea "10/3/25 TMB PROVIDE SERVICE PARTS AND LABOR TO DETERMINE THAT UPON ARRIVAL AFTE…"
type textarea "x"
type textarea "10/3/25 TMB PROVIDE SERVICE PARTS AND LABOR TO DETERMINE THAT UPON ARRIVAL AFTE…"
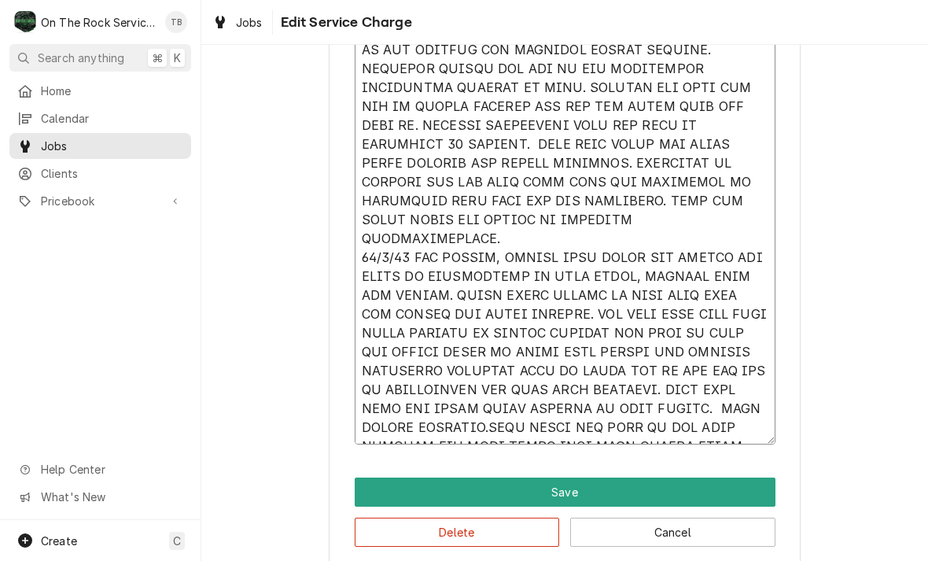
type textarea "x"
type textarea "10/3/25 TMB PROVIDE SERVICE PARTS AND LABOR TO DETERMINE THAT UPON ARRIVAL AFTE…"
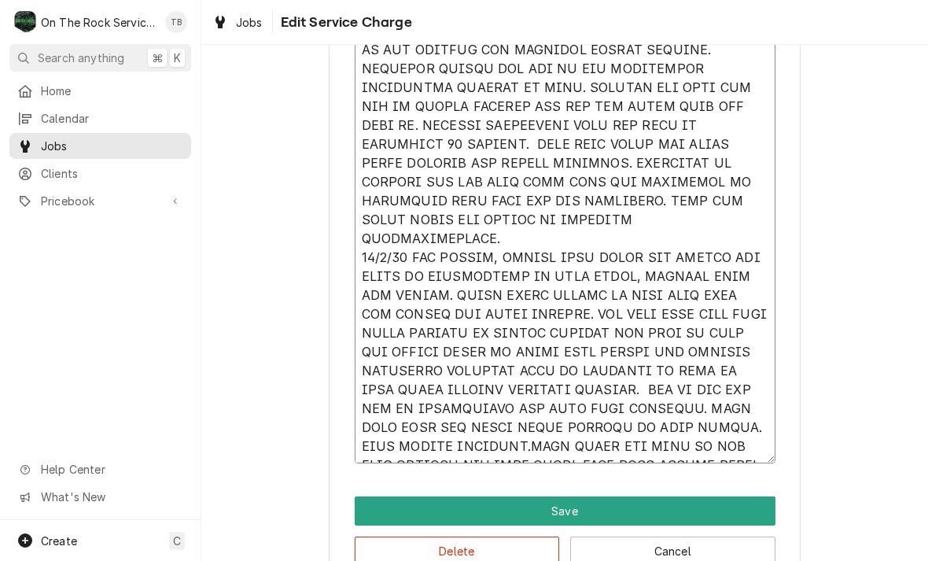
click at [401, 358] on textarea "Service Summary" at bounding box center [565, 172] width 421 height 581
click at [388, 352] on textarea "Service Summary" at bounding box center [565, 172] width 421 height 581
click at [407, 352] on textarea "Service Summary" at bounding box center [565, 172] width 421 height 581
click at [403, 353] on textarea "Service Summary" at bounding box center [565, 172] width 421 height 581
click at [396, 352] on textarea "Service Summary" at bounding box center [565, 172] width 421 height 581
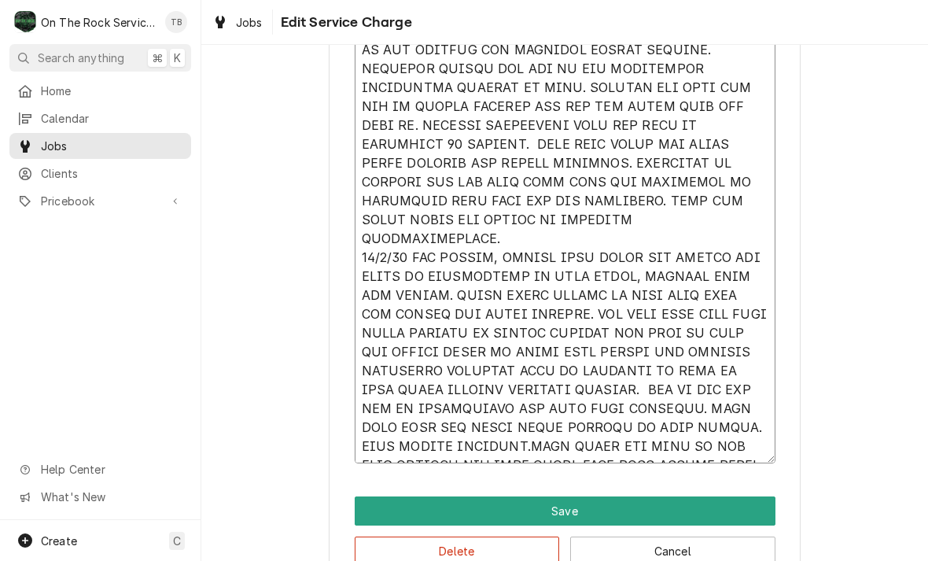
click at [401, 352] on textarea "Service Summary" at bounding box center [565, 172] width 421 height 581
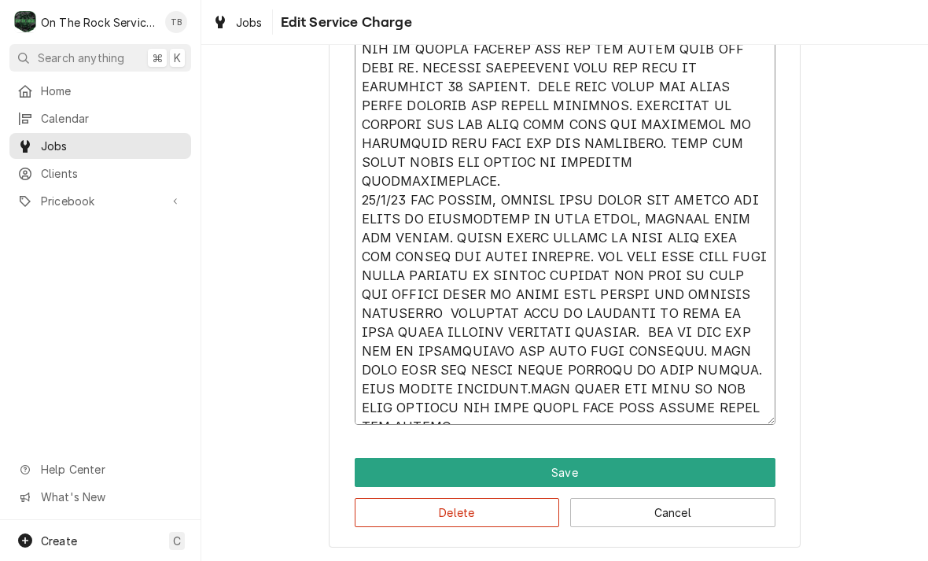
scroll to position [768, 0]
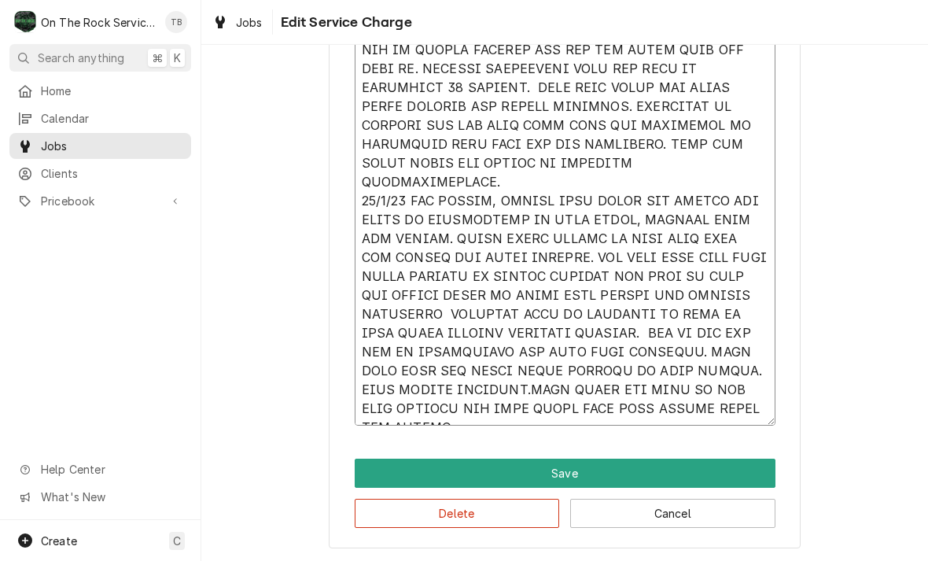
click at [440, 412] on textarea "Service Summary" at bounding box center [565, 125] width 421 height 600
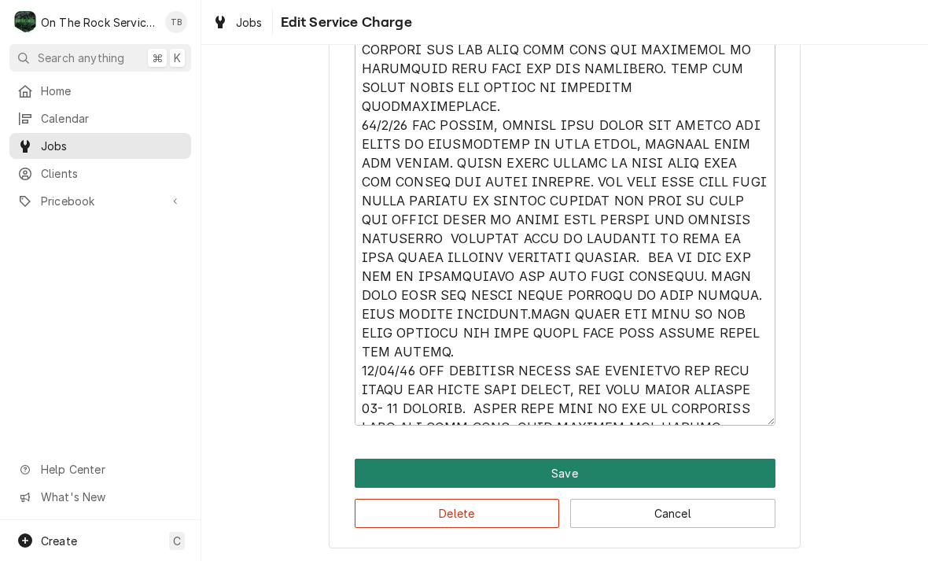
click at [563, 475] on button "Save" at bounding box center [565, 473] width 421 height 29
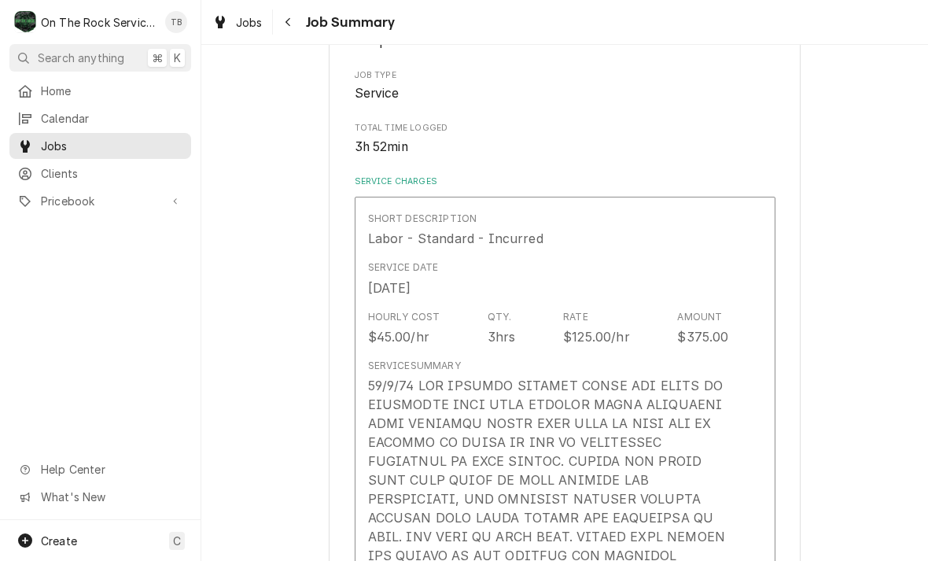
scroll to position [263, 0]
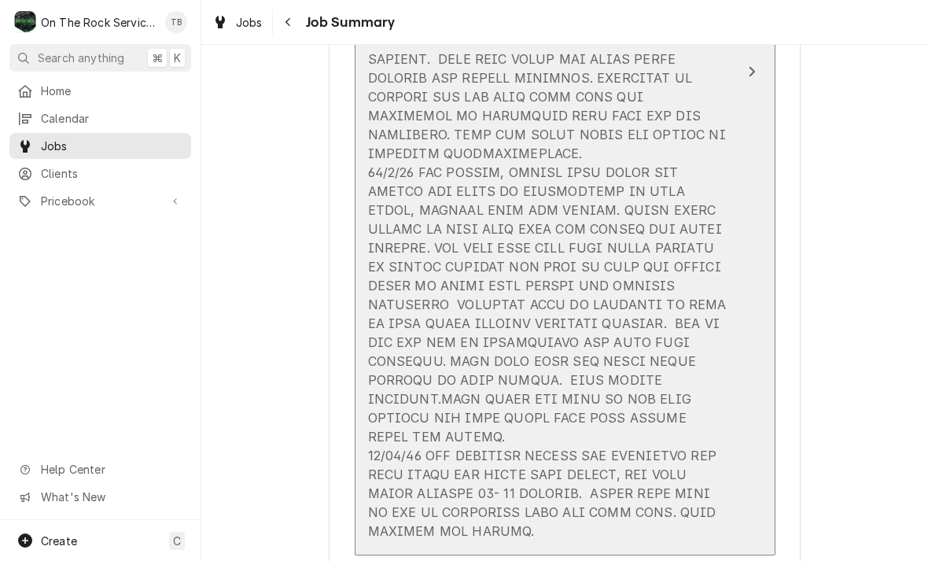
click at [643, 338] on div "Update Line Item" at bounding box center [548, 153] width 361 height 774
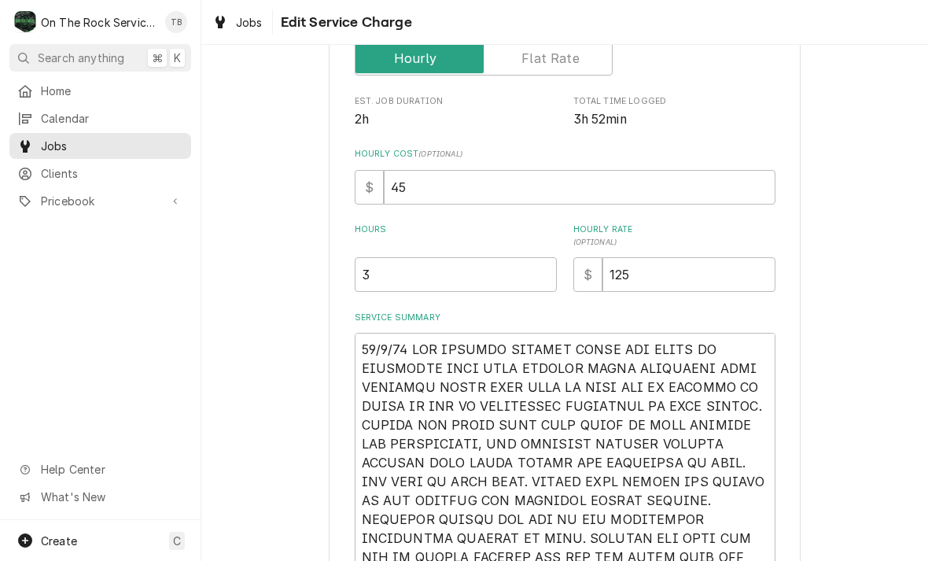
scroll to position [267, 0]
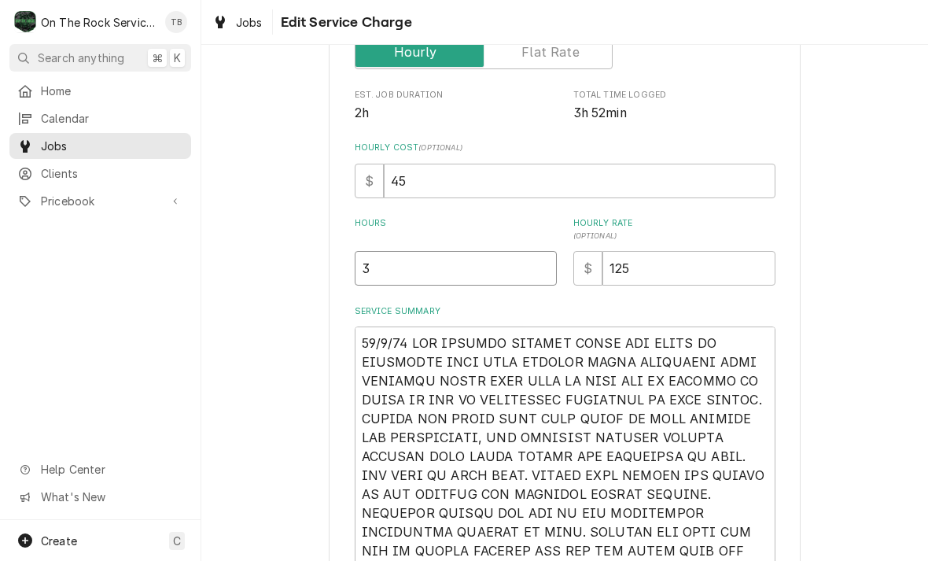
click at [410, 270] on input "3" at bounding box center [456, 268] width 202 height 35
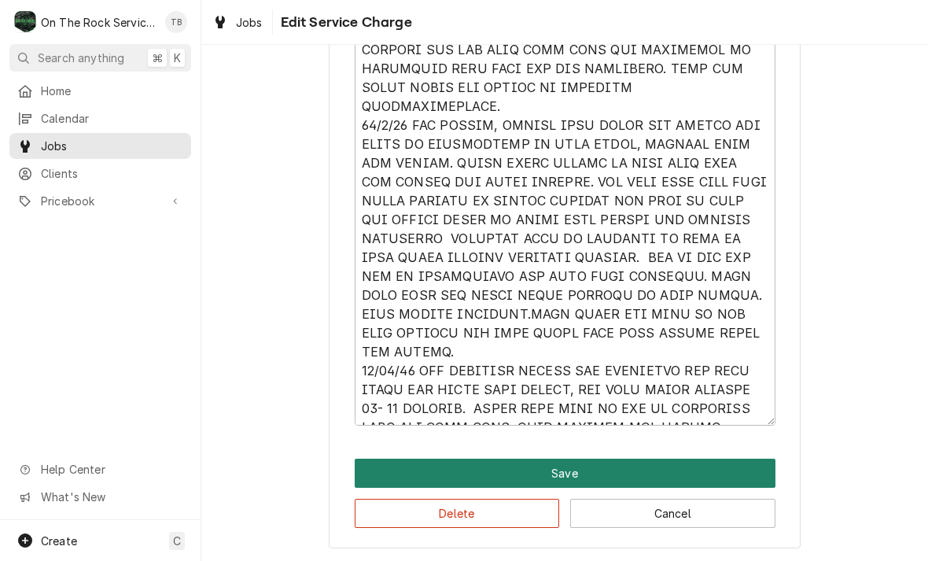
click at [563, 474] on button "Save" at bounding box center [565, 473] width 421 height 29
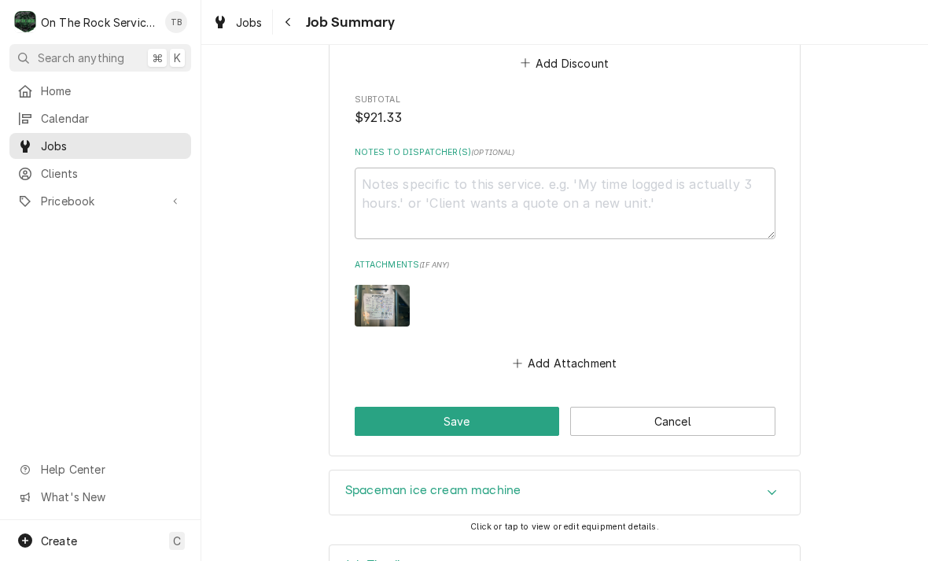
scroll to position [2322, 0]
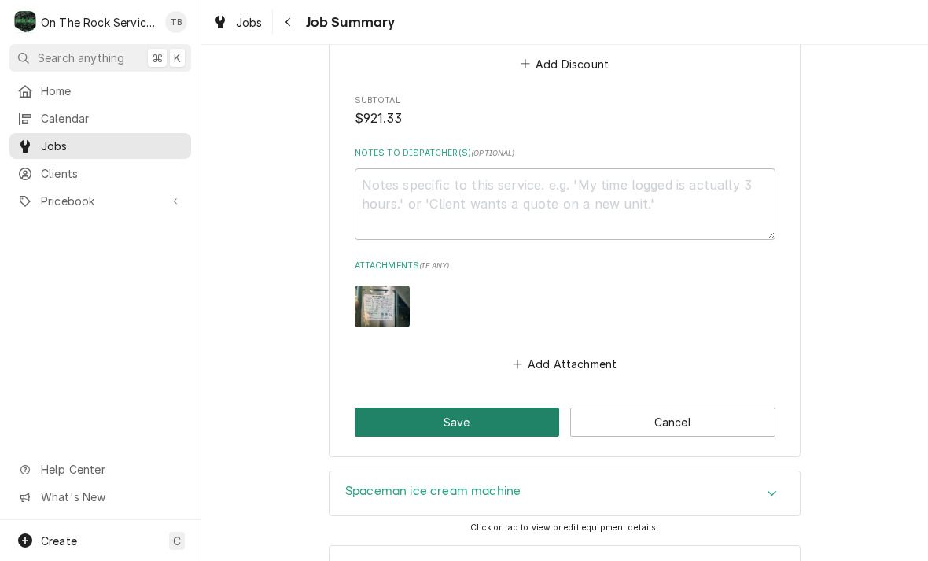
click at [492, 407] on button "Save" at bounding box center [457, 421] width 205 height 29
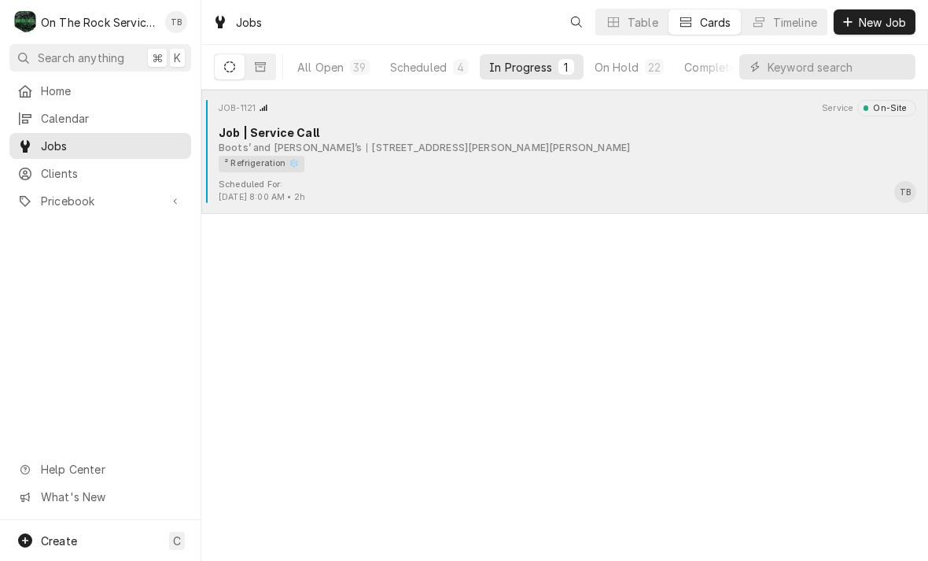
click at [403, 168] on div "² Refrigeration ❄️" at bounding box center [562, 164] width 687 height 17
